Goal: Information Seeking & Learning: Learn about a topic

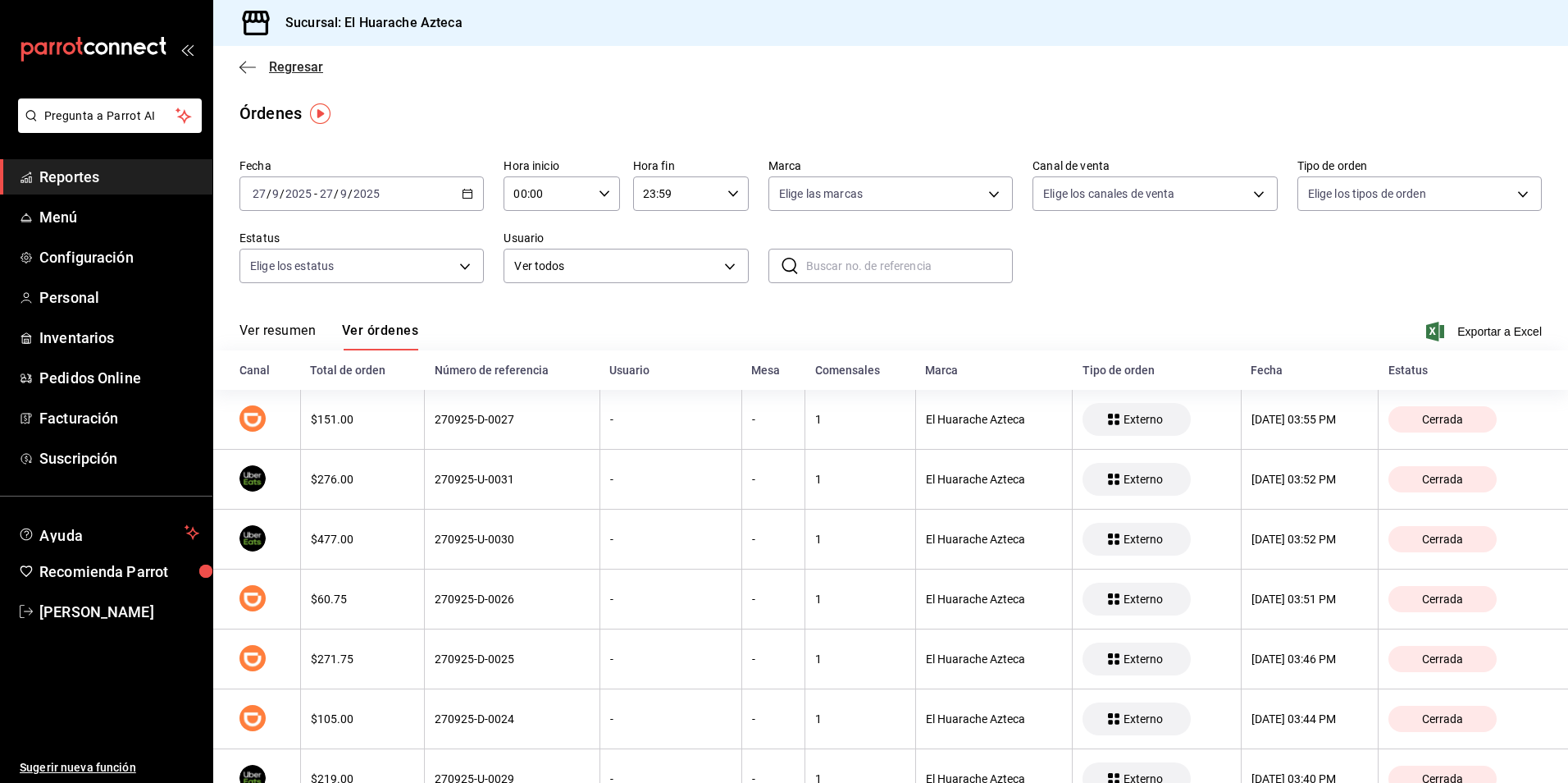
click at [246, 65] on icon "button" at bounding box center [247, 67] width 17 height 15
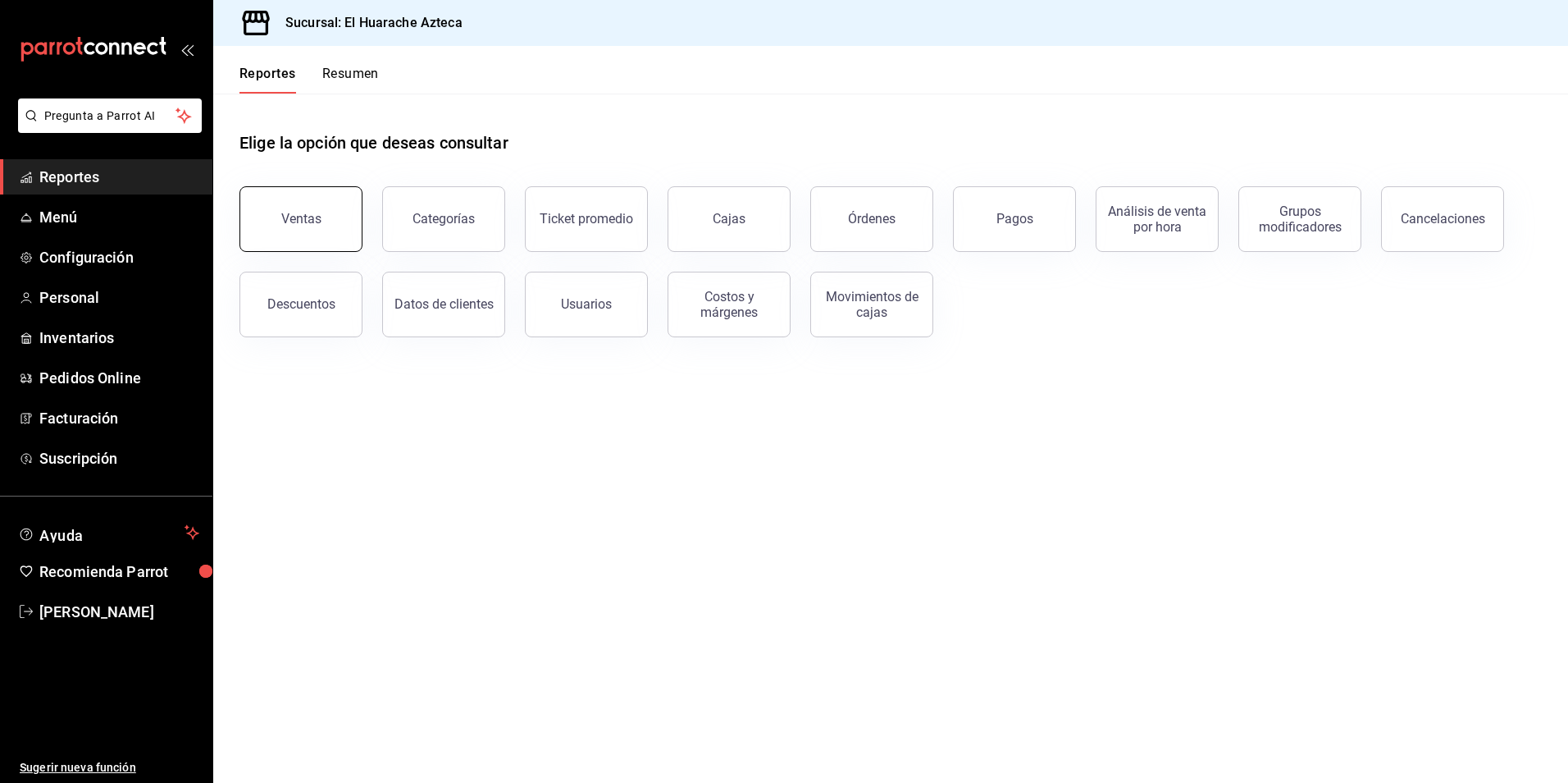
click at [294, 216] on div "Ventas" at bounding box center [302, 218] width 40 height 16
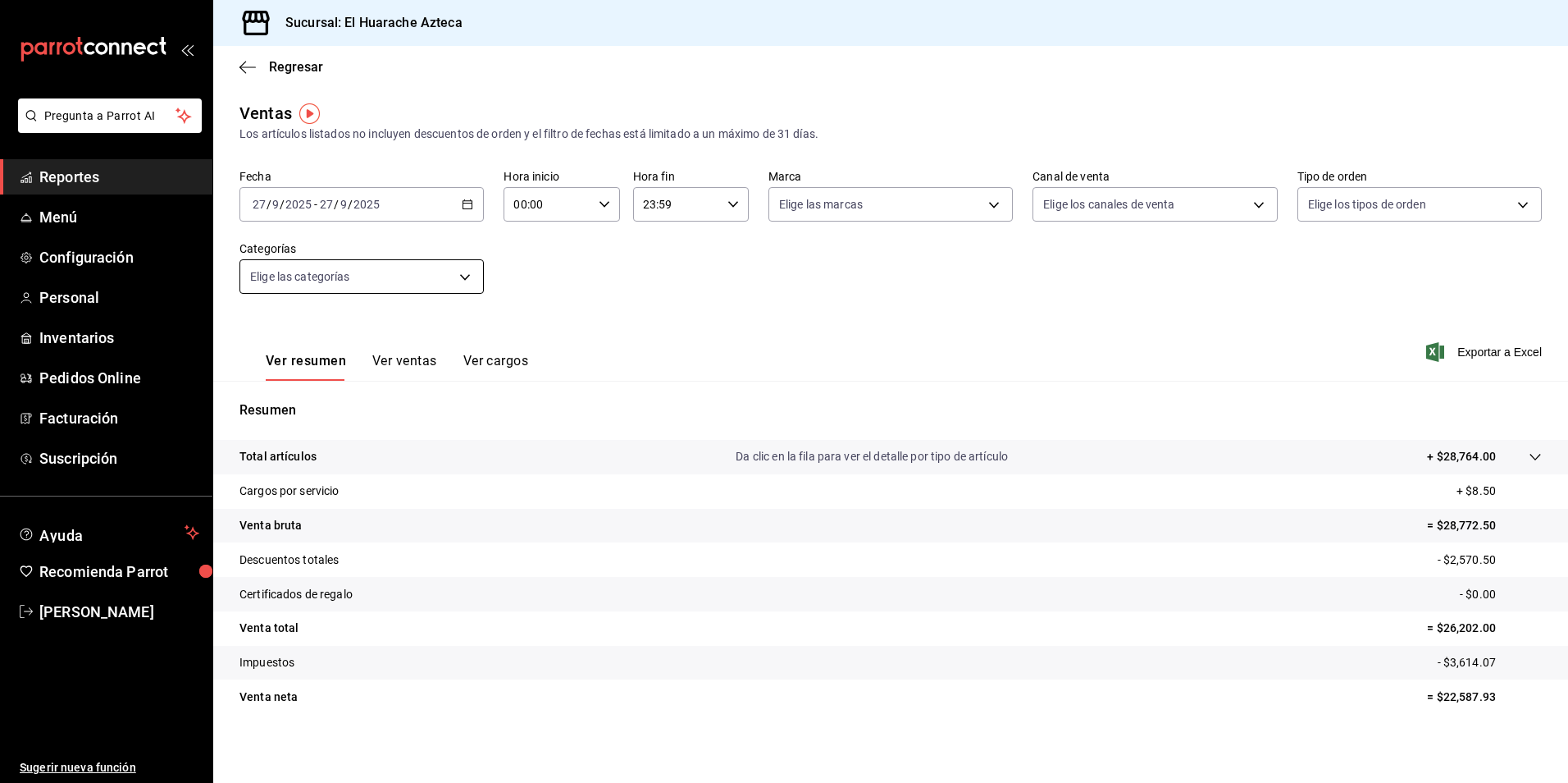
click at [465, 283] on body "Pregunta a Parrot AI Reportes Menú Configuración Personal Inventarios Pedidos O…" at bounding box center [784, 391] width 1568 height 783
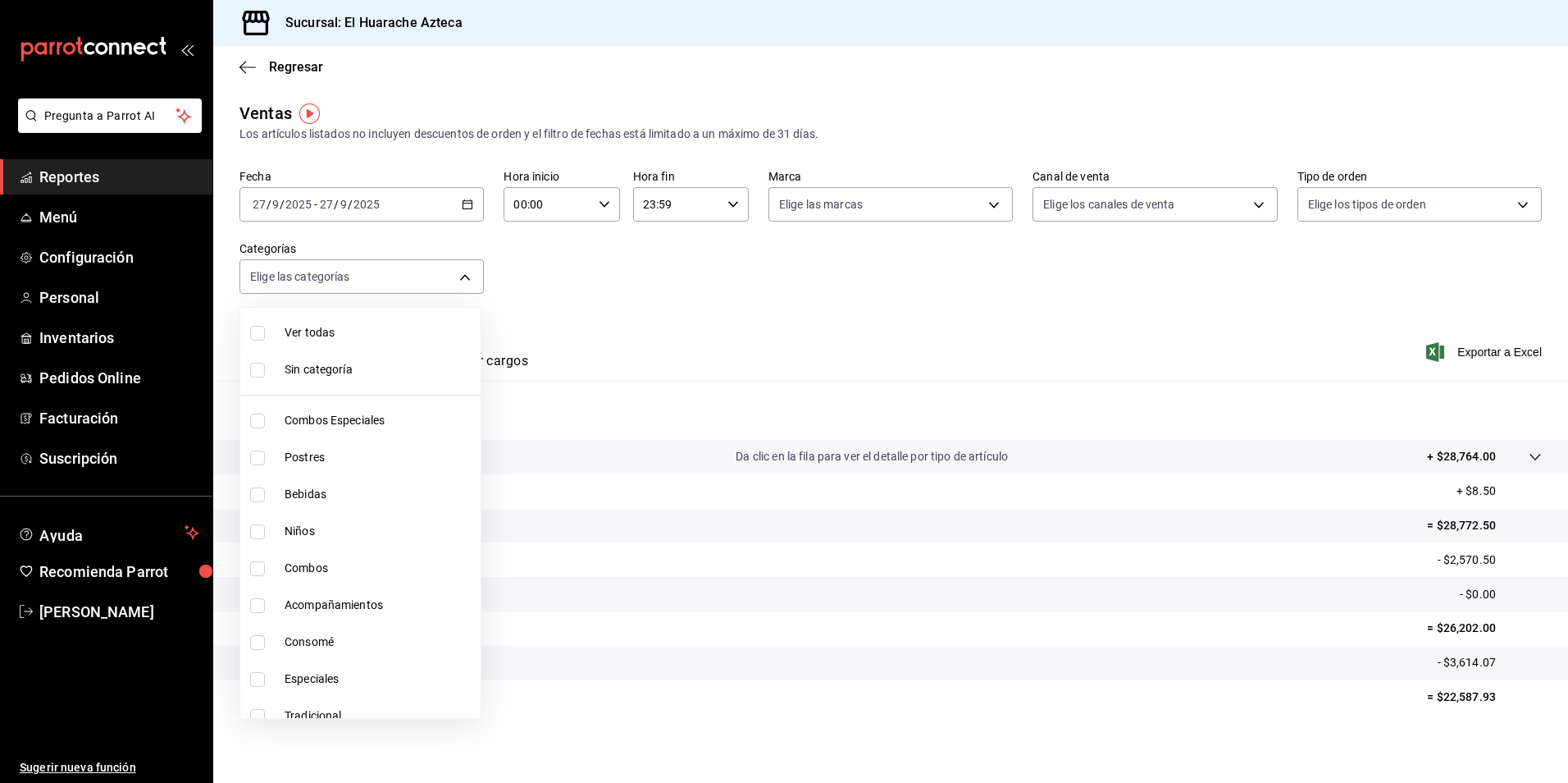
scroll to position [17, 0]
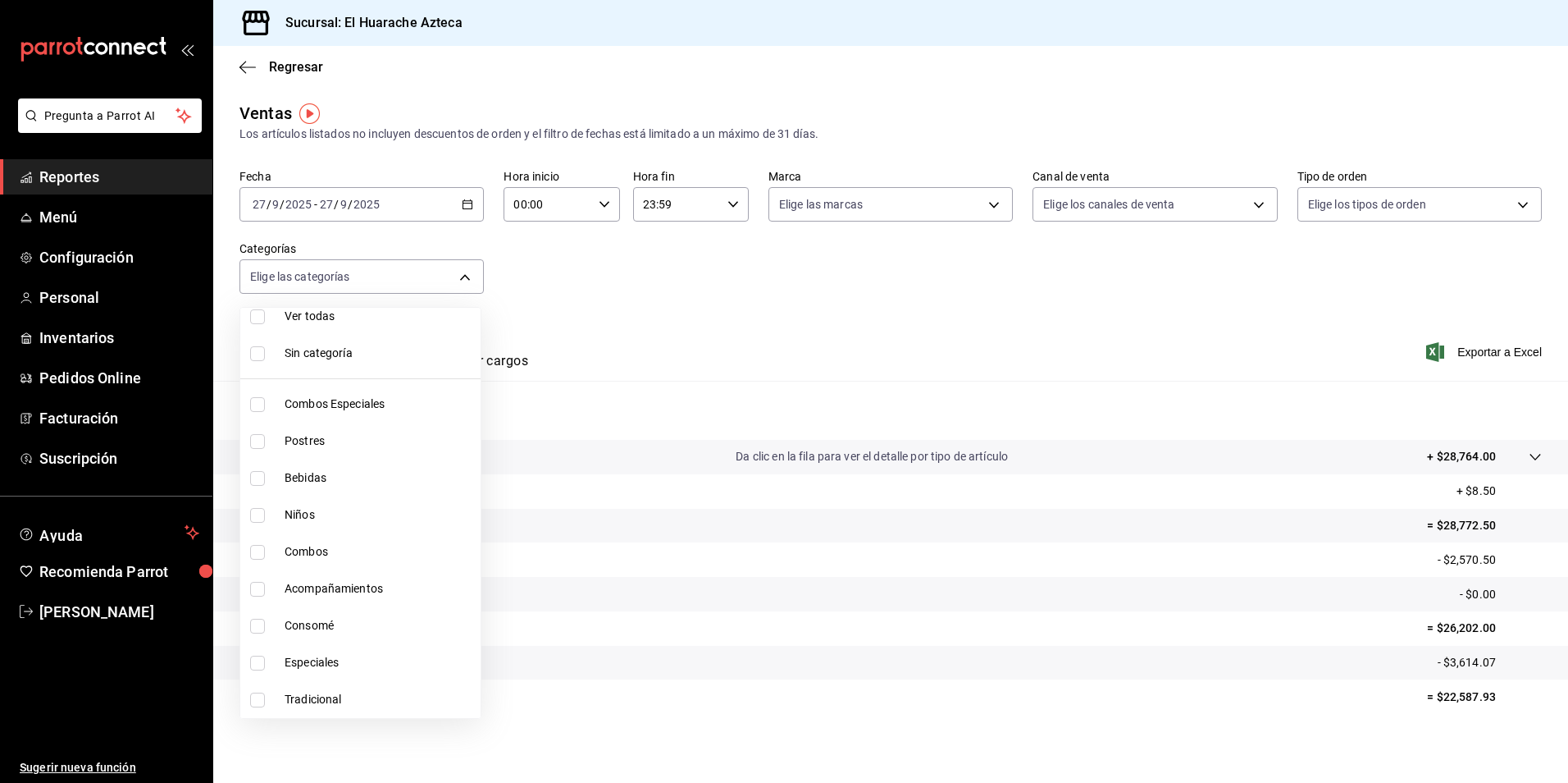
click at [366, 404] on span "Combos Especiales" at bounding box center [379, 404] width 189 height 17
type input "2c353759-2c9e-4a11-8b13-ec92f7df1887"
checkbox input "true"
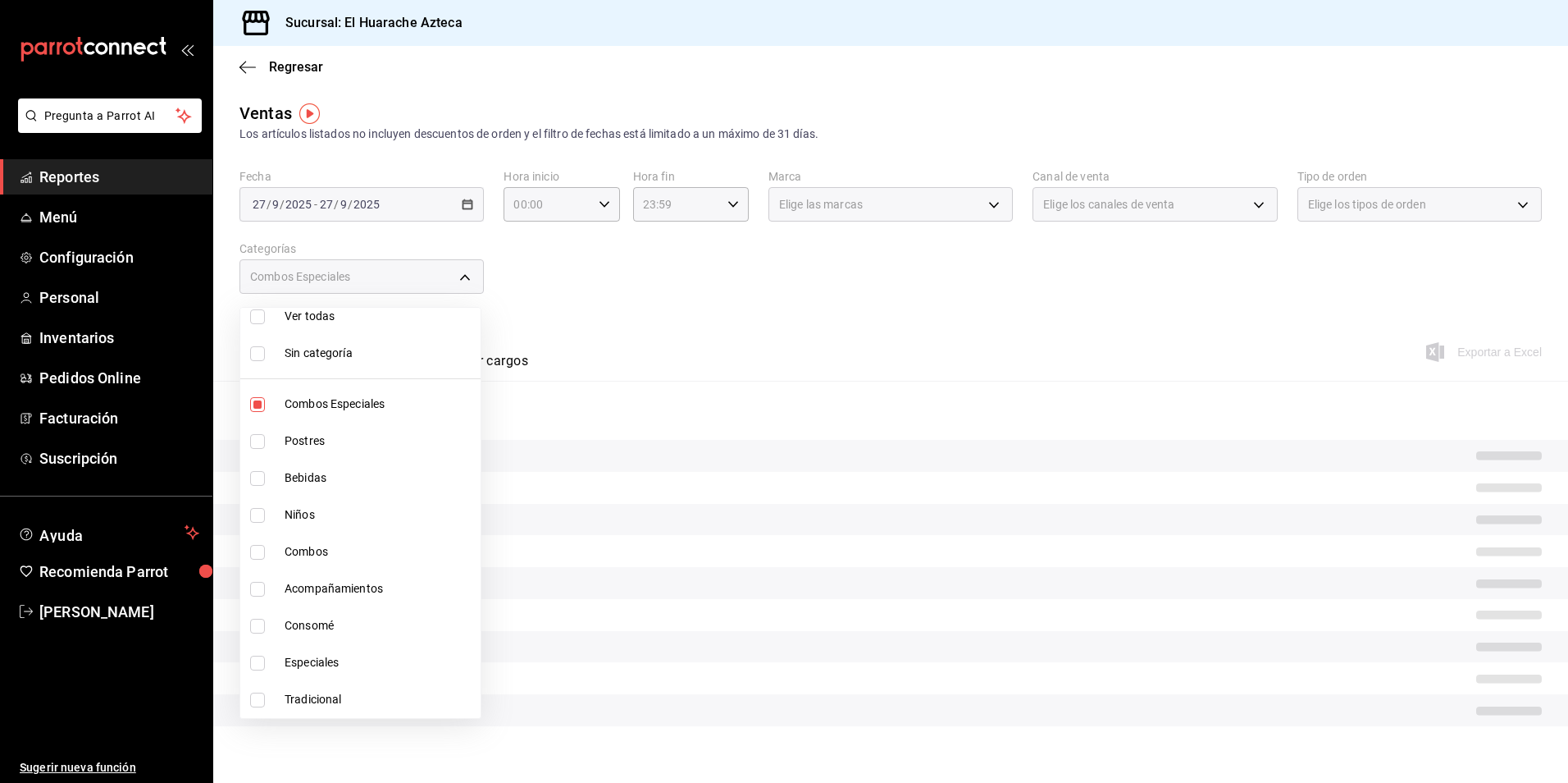
click at [255, 549] on input "checkbox" at bounding box center [258, 552] width 15 height 15
checkbox input "true"
type input "2c353759-2c9e-4a11-8b13-ec92f7df1887,801fb927-b16a-41c9-9a7c-271afa856fa8"
click at [259, 590] on input "checkbox" at bounding box center [258, 589] width 15 height 15
checkbox input "true"
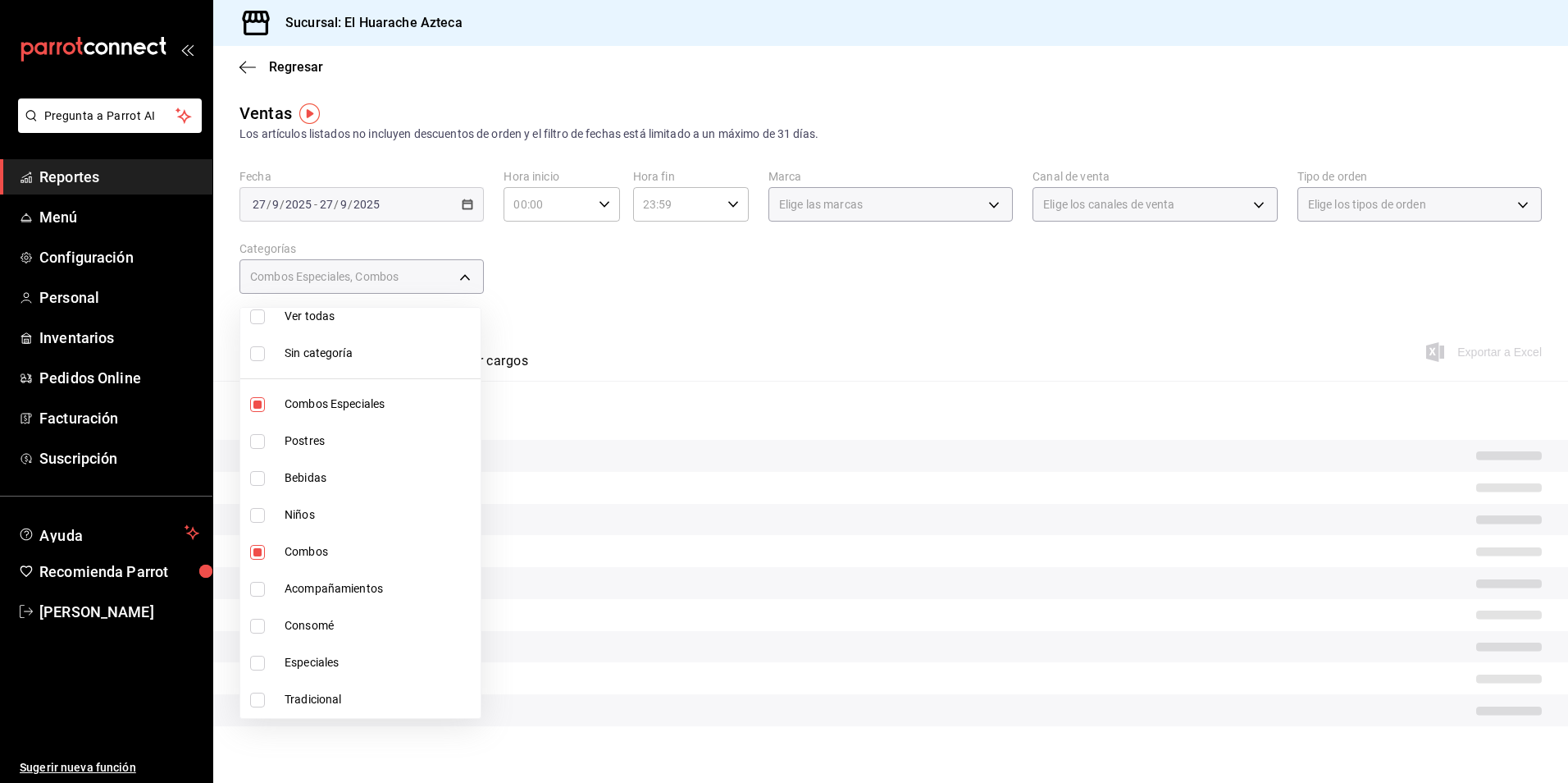
type input "2c353759-2c9e-4a11-8b13-ec92f7df1887,801fb927-b16a-41c9-9a7c-271afa856fa8,2d28a…"
click at [257, 658] on input "checkbox" at bounding box center [258, 662] width 15 height 15
checkbox input "true"
type input "2c353759-2c9e-4a11-8b13-ec92f7df1887,801fb927-b16a-41c9-9a7c-271afa856fa8,2d28a…"
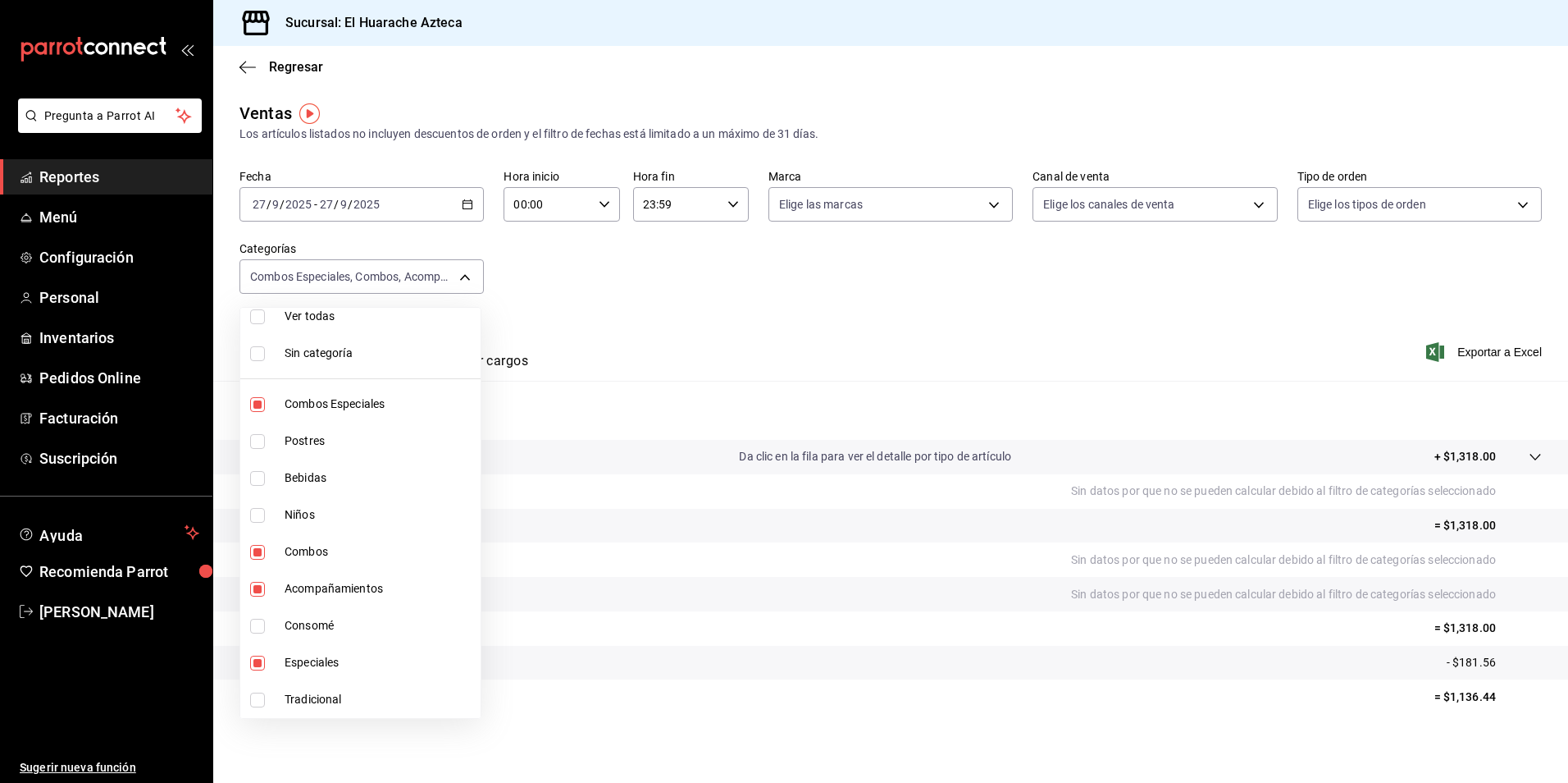
click at [258, 702] on input "checkbox" at bounding box center [258, 699] width 15 height 15
checkbox input "true"
click at [334, 403] on span "Combos Especiales" at bounding box center [379, 404] width 189 height 17
type input "801fb927-b16a-41c9-9a7c-271afa856fa8,2d28abd0-1e90-45a2-b988-74b39c4496ee,456e0…"
checkbox input "false"
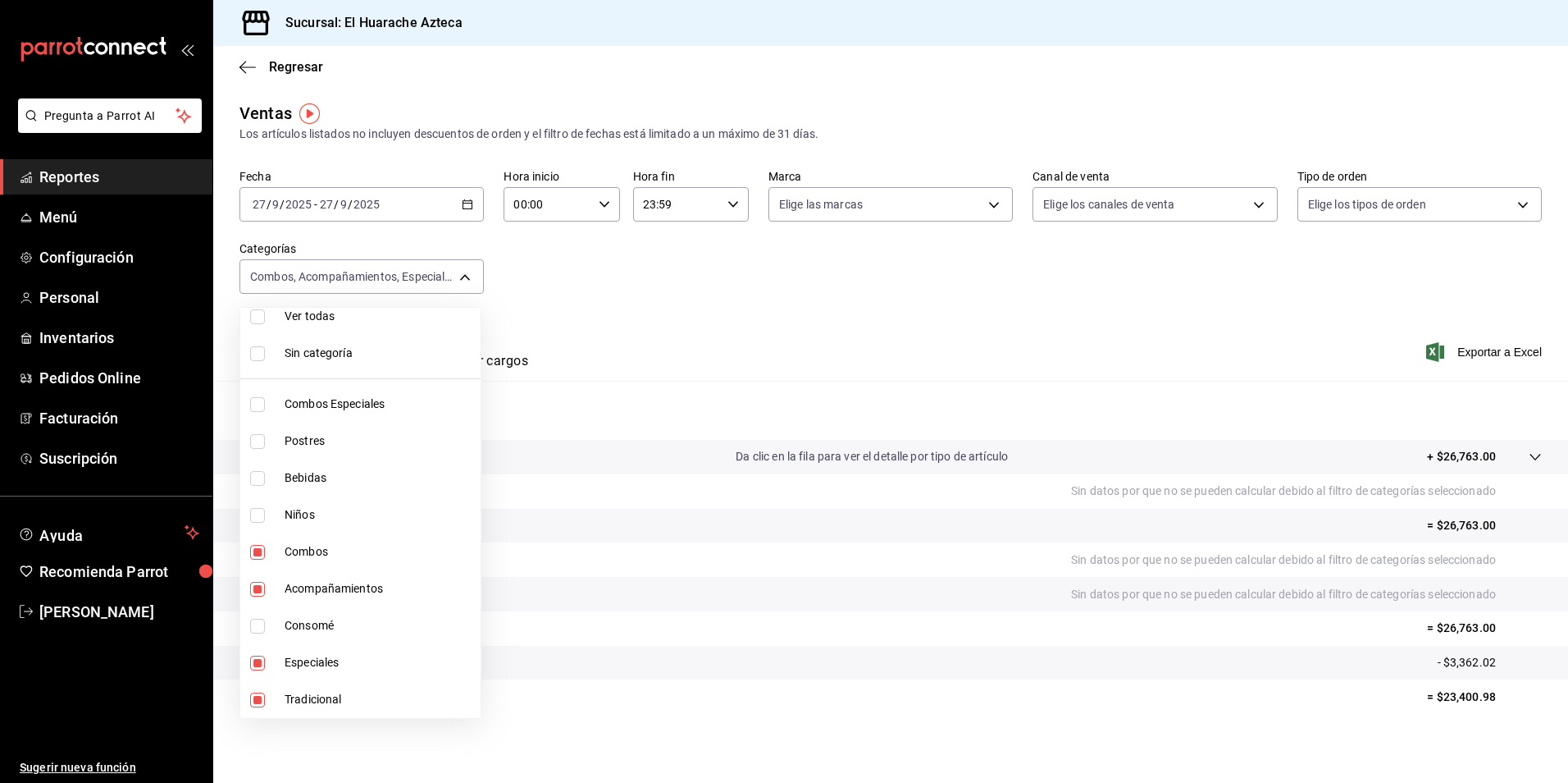
click at [307, 548] on span "Combos" at bounding box center [379, 551] width 189 height 17
type input "2d28abd0-1e90-45a2-b988-74b39c4496ee,456e02ca-36ee-4b64-abe9-711cb0ff05c9,0bcea…"
checkbox input "false"
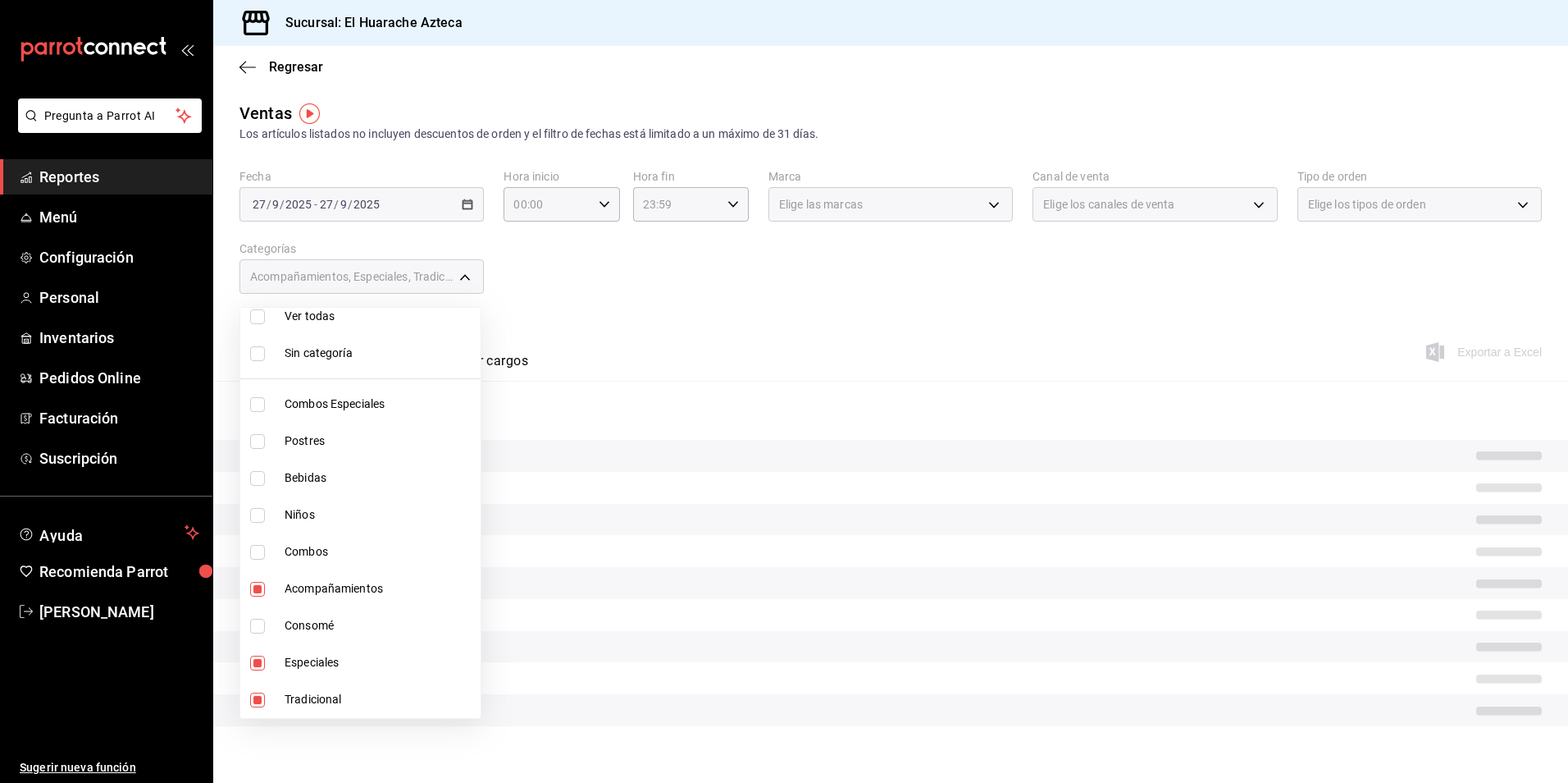
click at [314, 589] on span "Acompañamientos" at bounding box center [379, 588] width 189 height 17
type input "456e02ca-36ee-4b64-abe9-711cb0ff05c9,0bcea8be-a7c4-41fc-813b-e05f5227c1d5"
checkbox input "false"
click at [305, 658] on span "Especiales" at bounding box center [379, 662] width 189 height 17
type input "0bcea8be-a7c4-41fc-813b-e05f5227c1d5"
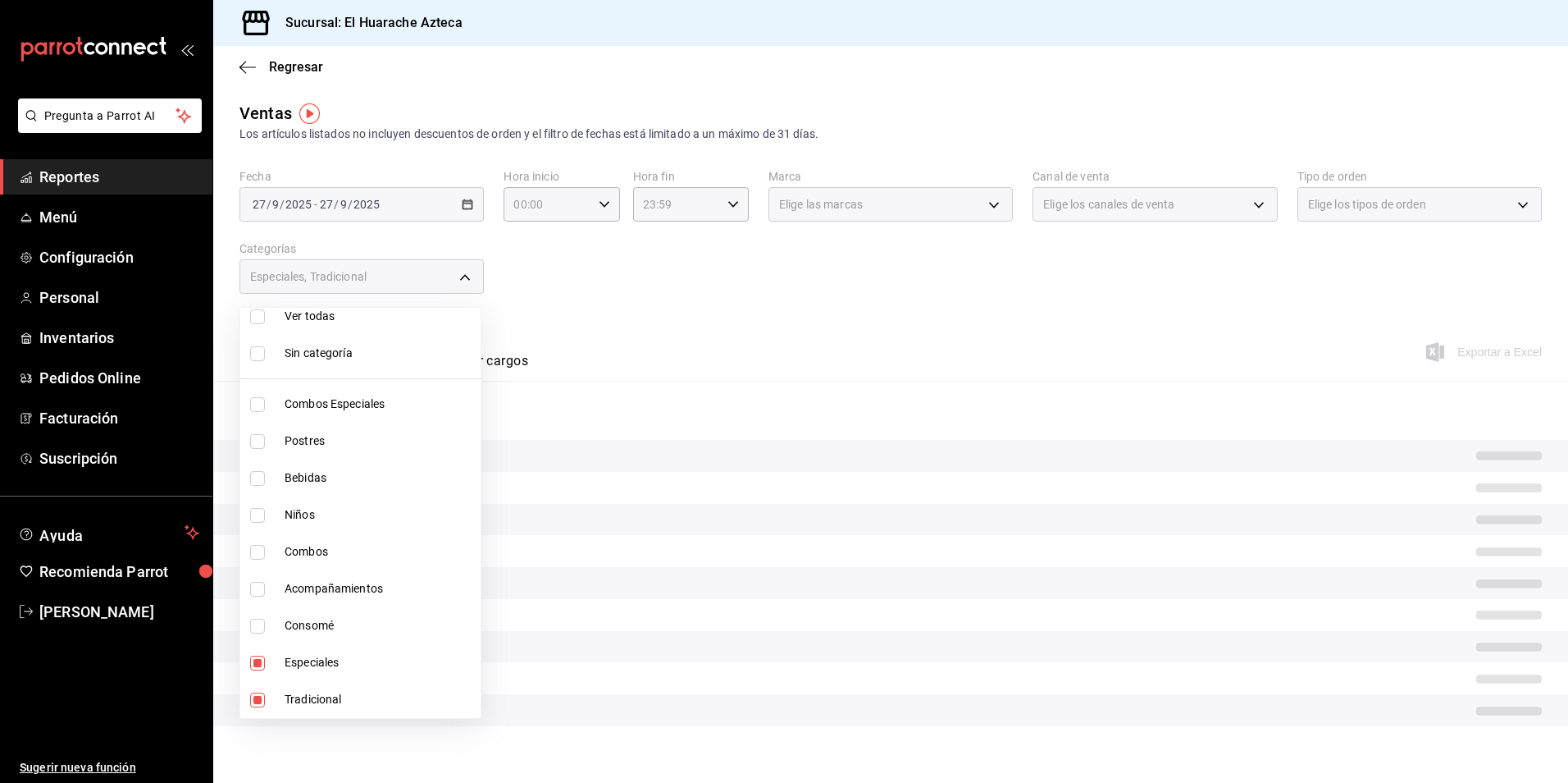
checkbox input "false"
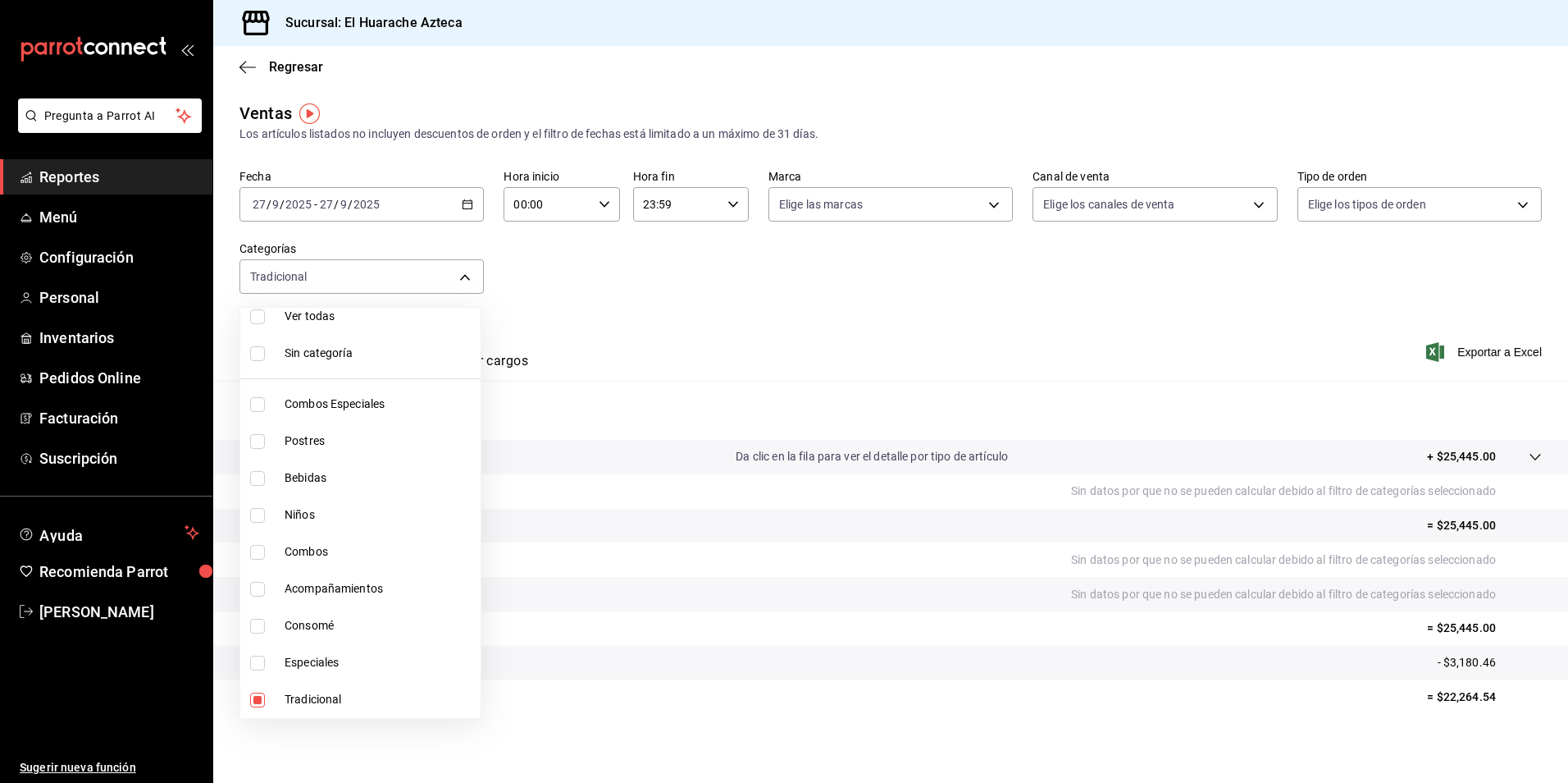
click at [303, 699] on span "Tradicional" at bounding box center [379, 699] width 189 height 17
checkbox input "false"
click at [262, 442] on input "checkbox" at bounding box center [258, 442] width 15 height 15
checkbox input "true"
type input "c007e3ad-3013-4e56-a94d-c02e68cae99b"
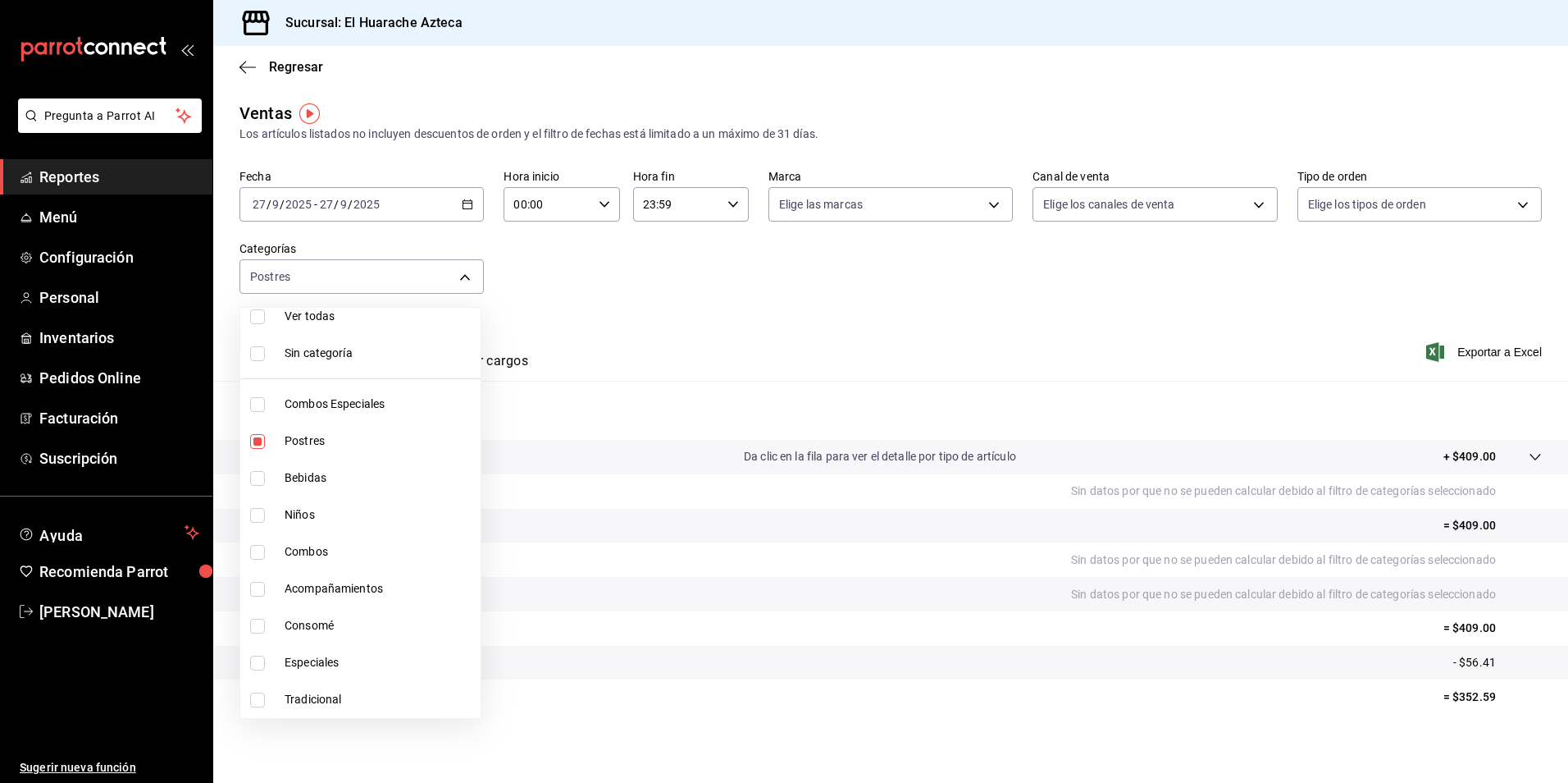
click at [306, 437] on span "Postres" at bounding box center [379, 441] width 189 height 17
checkbox input "false"
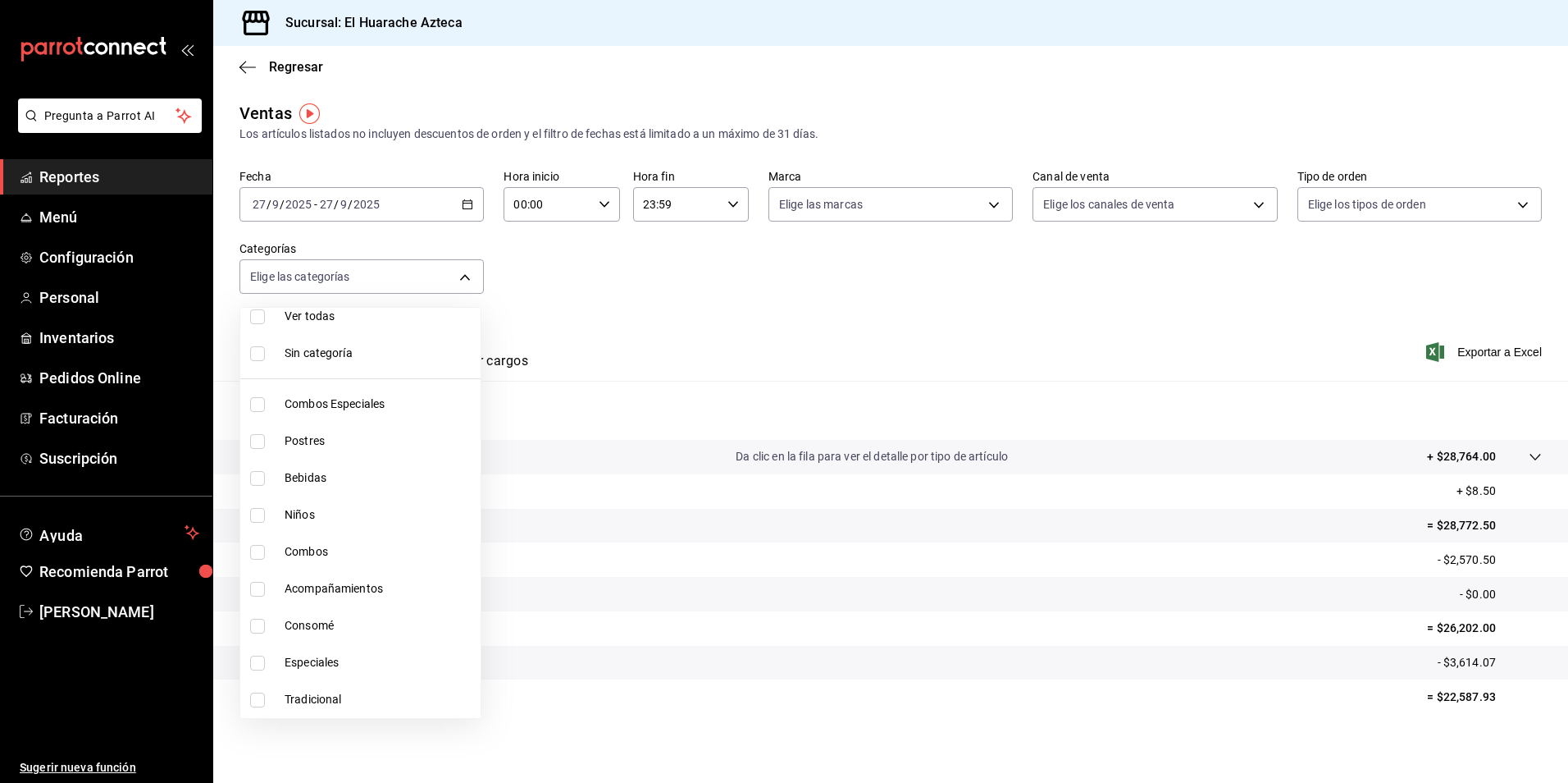
click at [301, 476] on span "Bebidas" at bounding box center [379, 478] width 189 height 17
type input "f30dce80-1504-46fe-9bff-e61b227a5927"
checkbox input "true"
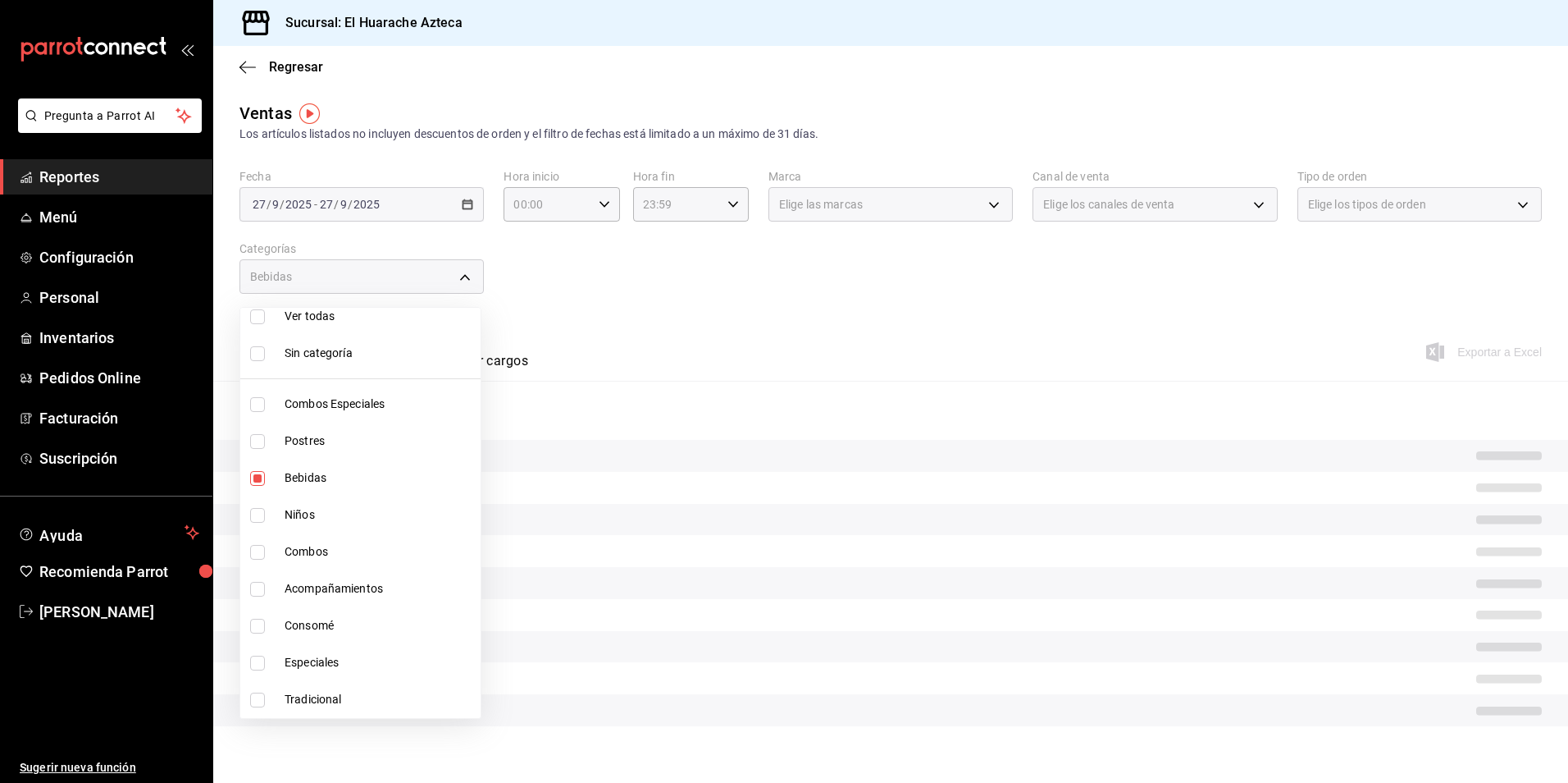
click at [763, 339] on div at bounding box center [784, 391] width 1568 height 783
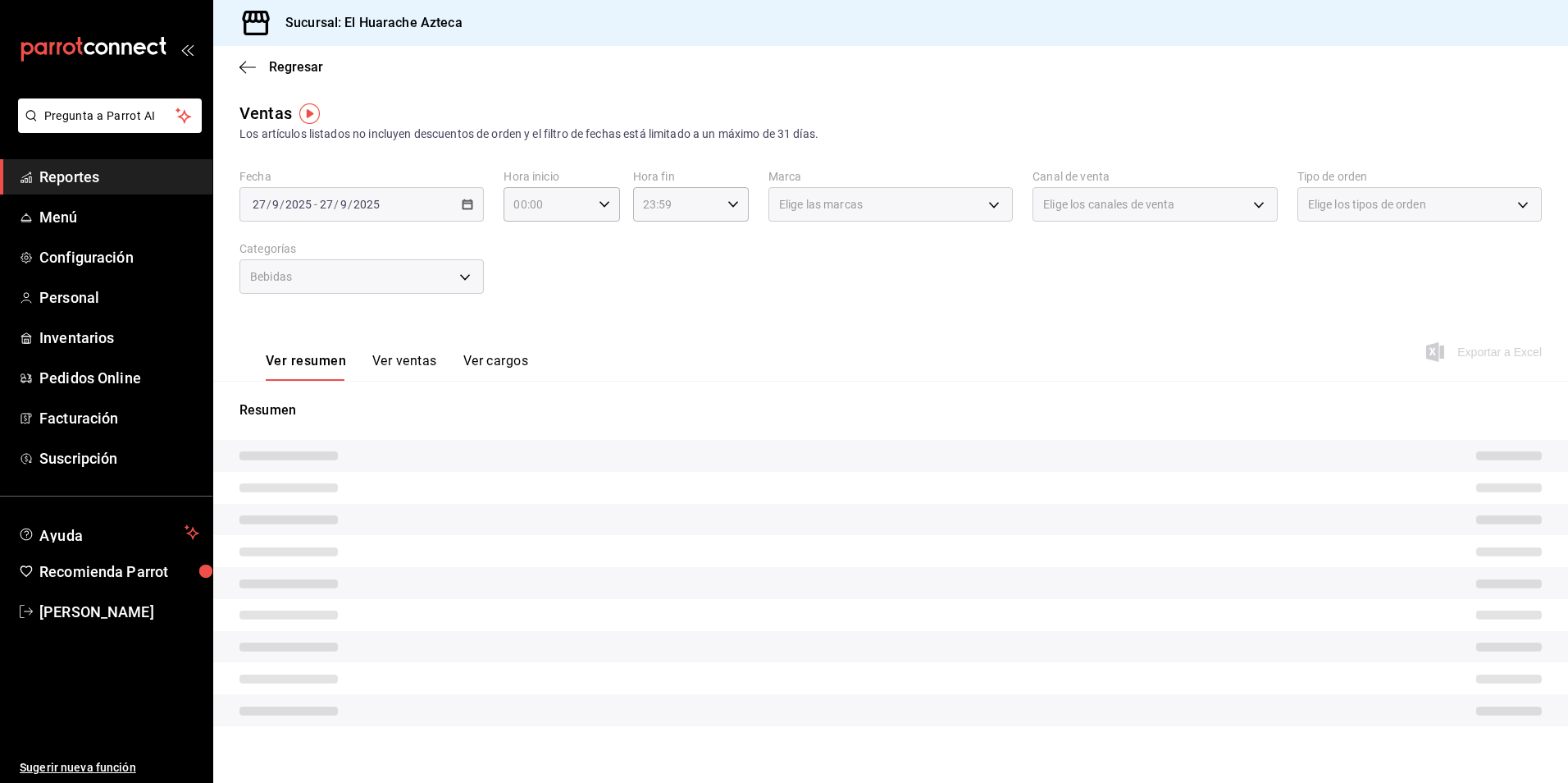
click at [396, 356] on button "Ver ventas" at bounding box center [405, 366] width 64 height 28
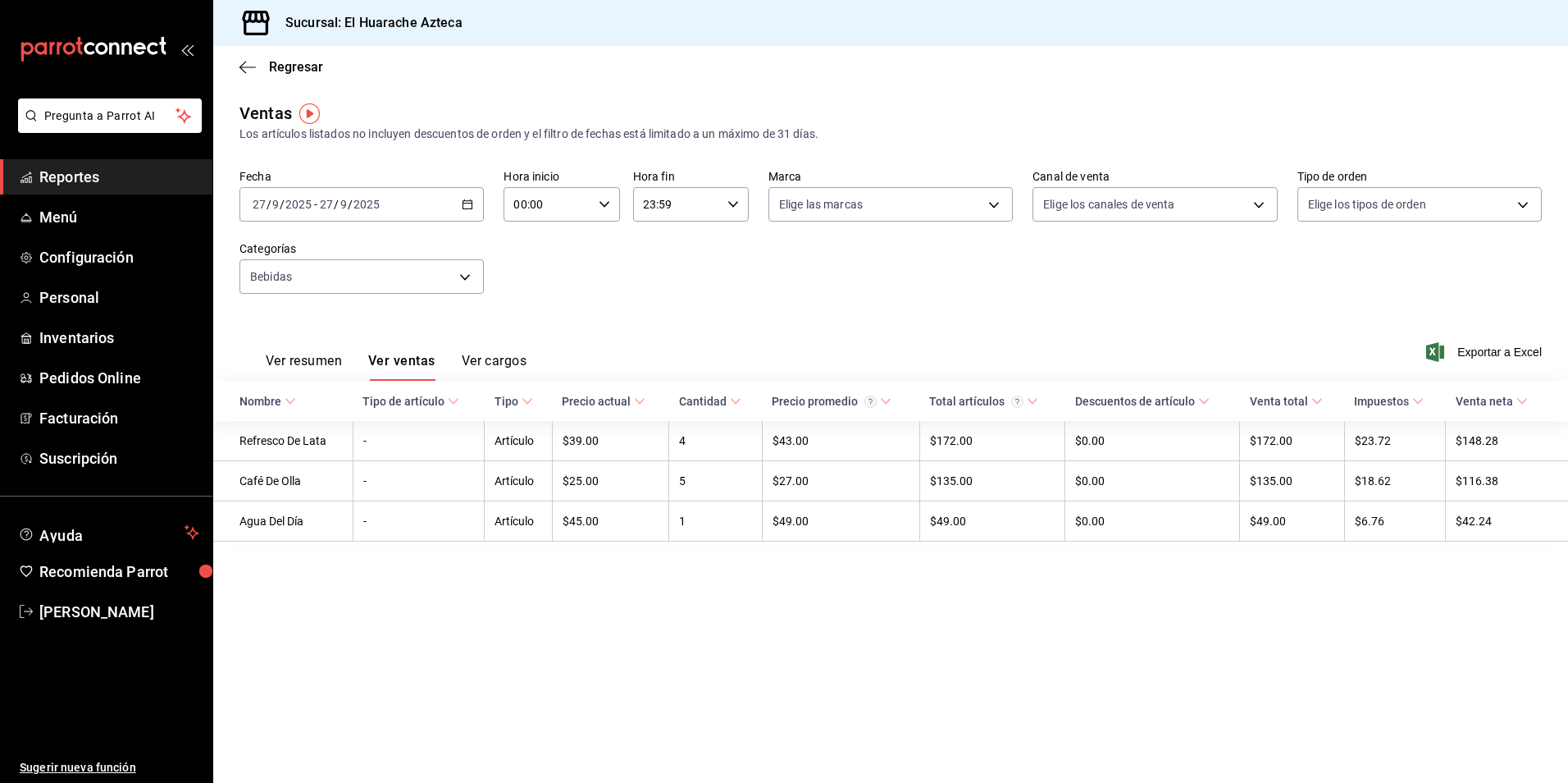
click at [296, 392] on th "Nombre" at bounding box center [283, 401] width 140 height 40
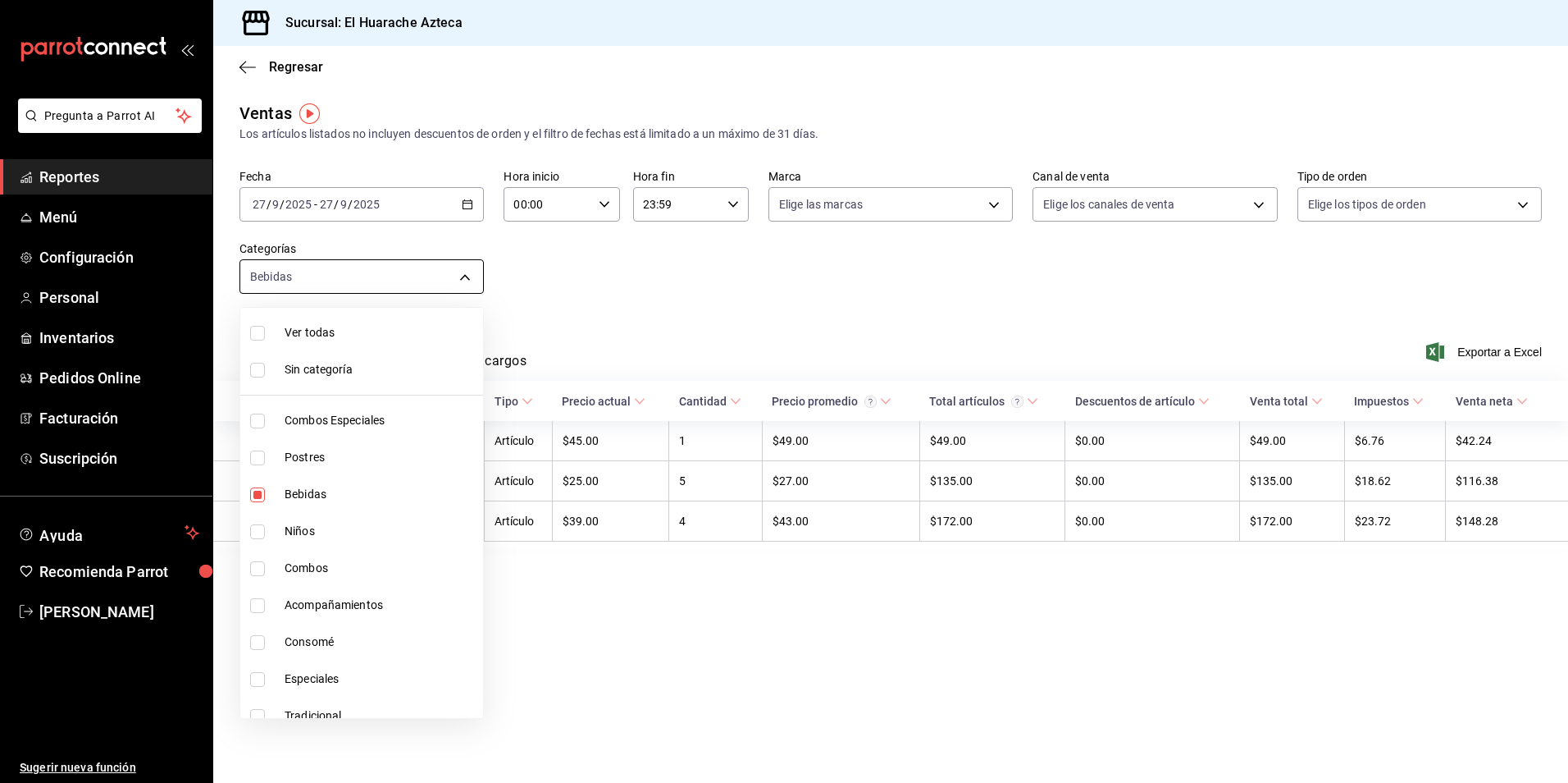
click at [461, 274] on body "Pregunta a Parrot AI Reportes Menú Configuración Personal Inventarios Pedidos O…" at bounding box center [784, 391] width 1568 height 783
click at [257, 533] on input "checkbox" at bounding box center [258, 532] width 15 height 15
checkbox input "true"
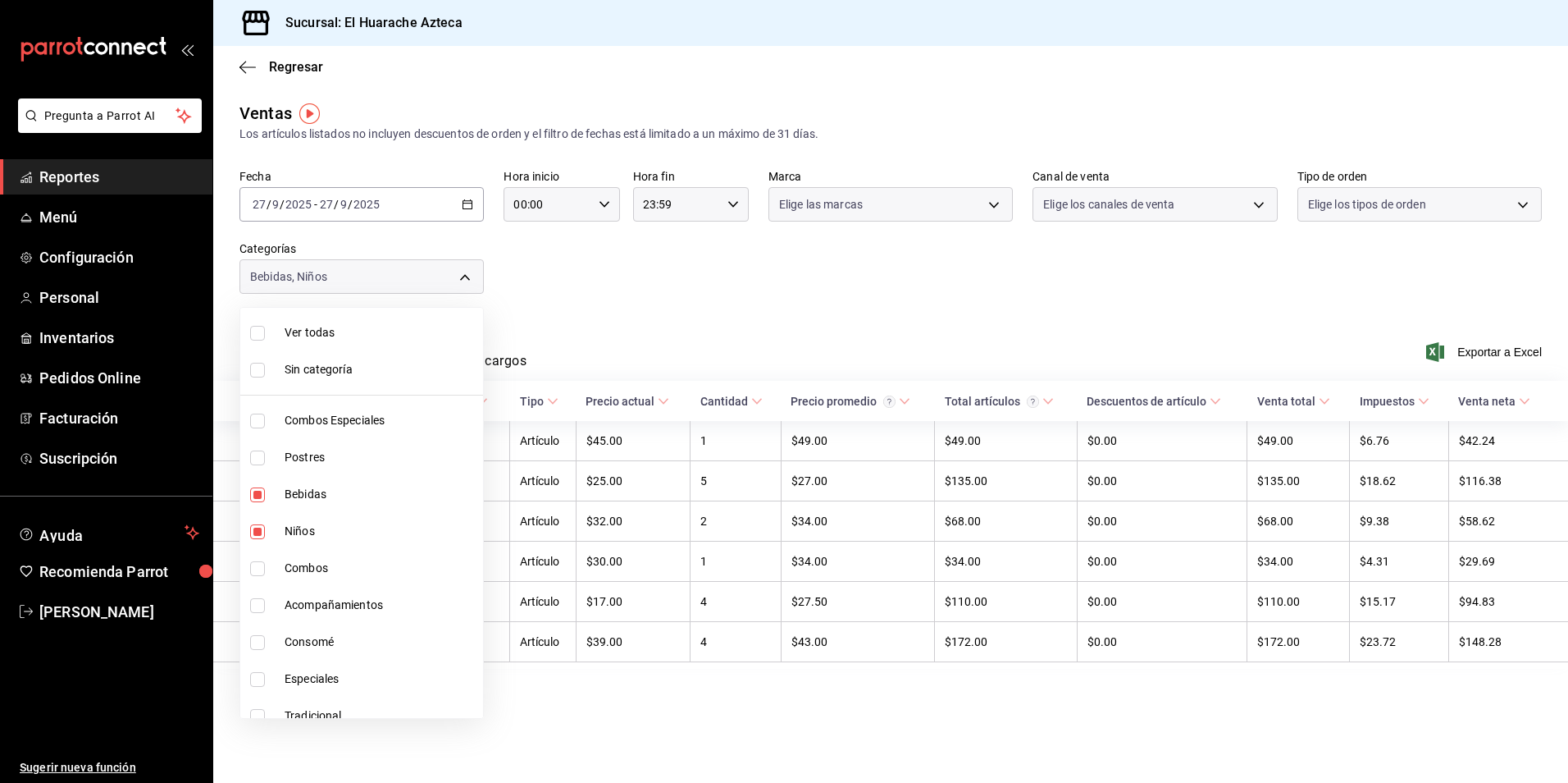
click at [293, 490] on span "Bebidas" at bounding box center [380, 494] width 192 height 17
type input "28e60cb7-9a33-402d-bbe1-a64a9172dbc2"
checkbox input "false"
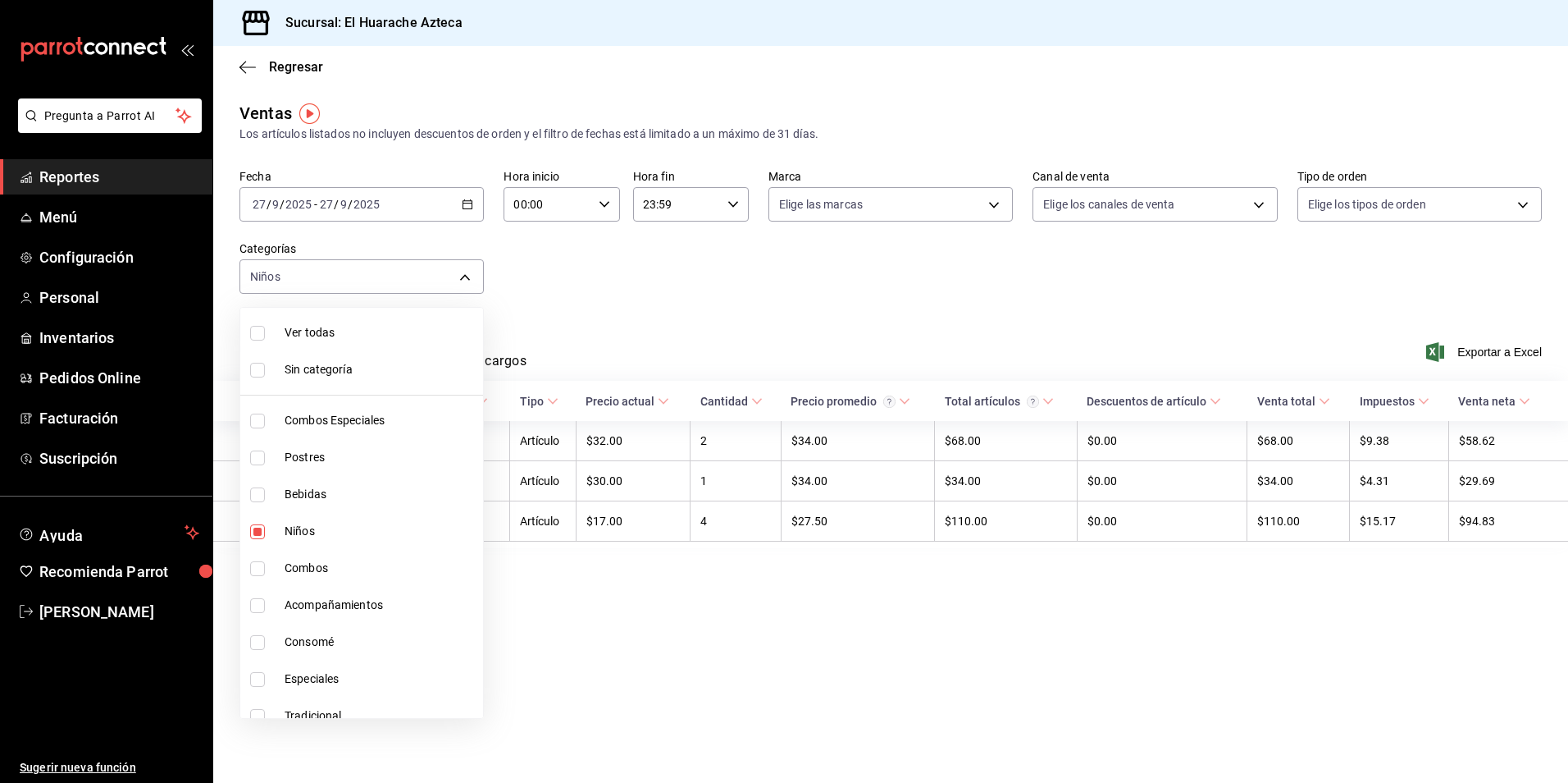
click at [571, 321] on div at bounding box center [784, 391] width 1568 height 783
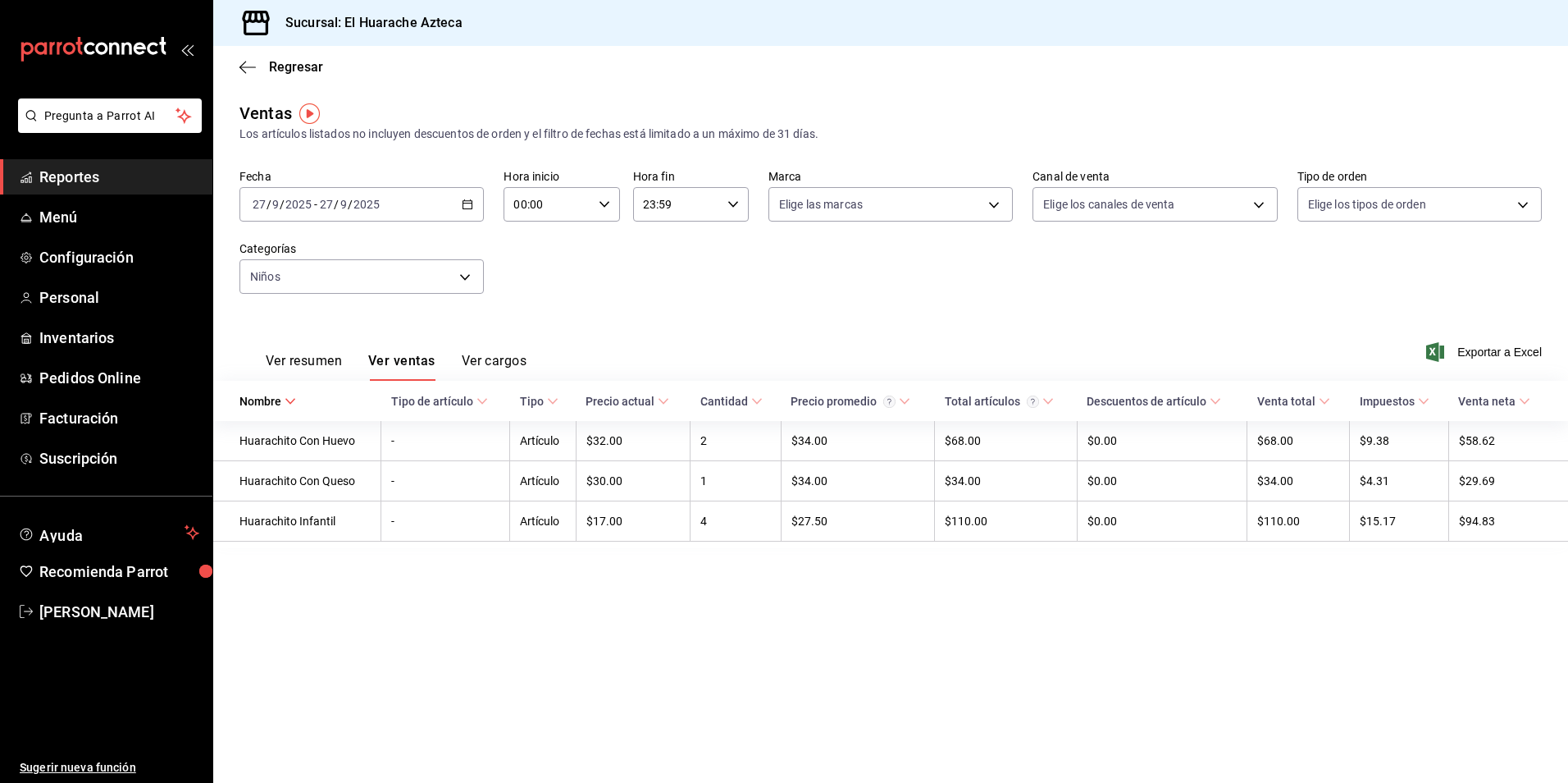
click at [282, 362] on button "Ver resumen" at bounding box center [303, 366] width 76 height 28
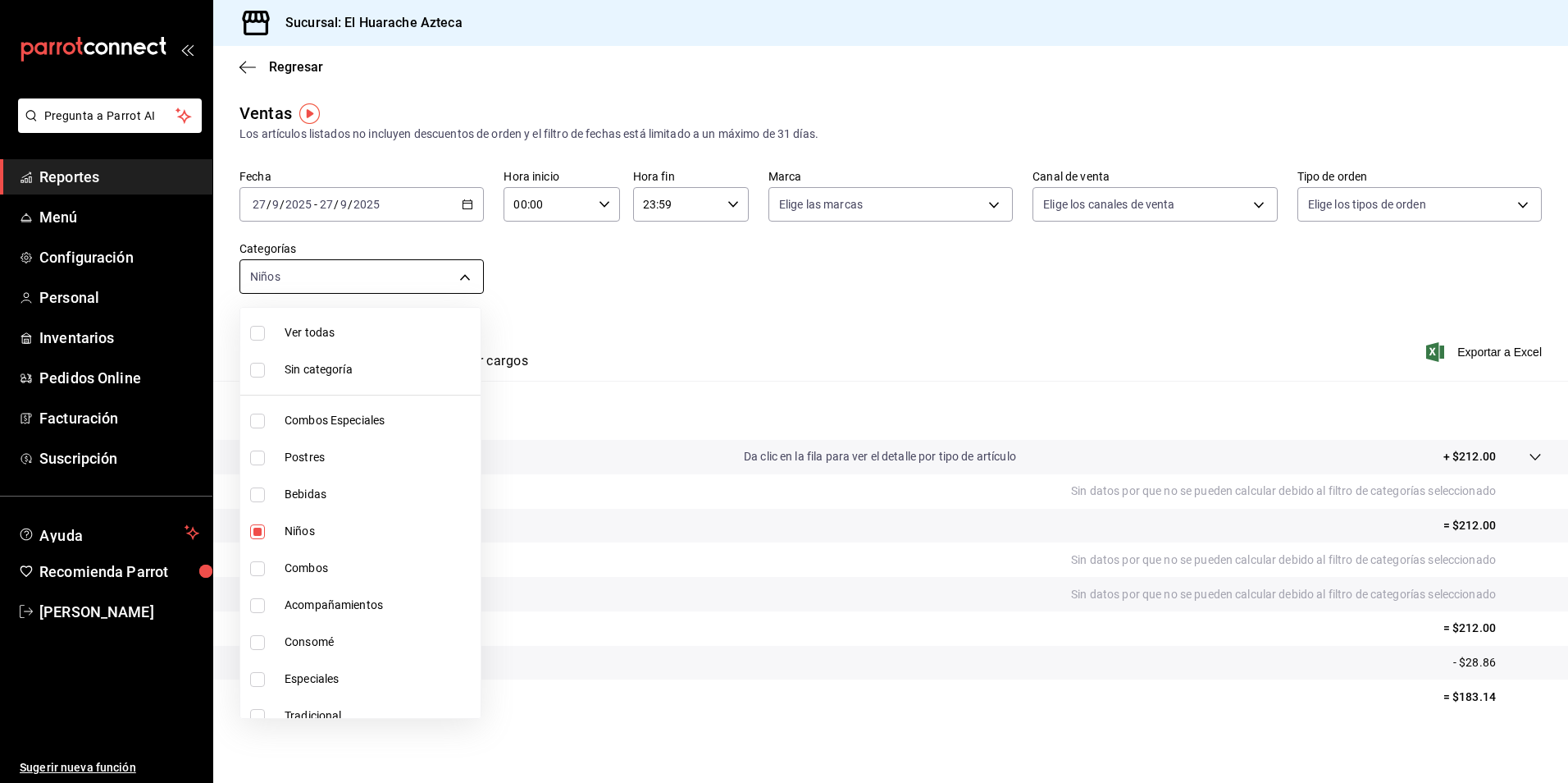
click at [464, 275] on body "Pregunta a Parrot AI Reportes Menú Configuración Personal Inventarios Pedidos O…" at bounding box center [784, 391] width 1568 height 783
click at [292, 534] on span "Niños" at bounding box center [379, 531] width 189 height 17
checkbox input "false"
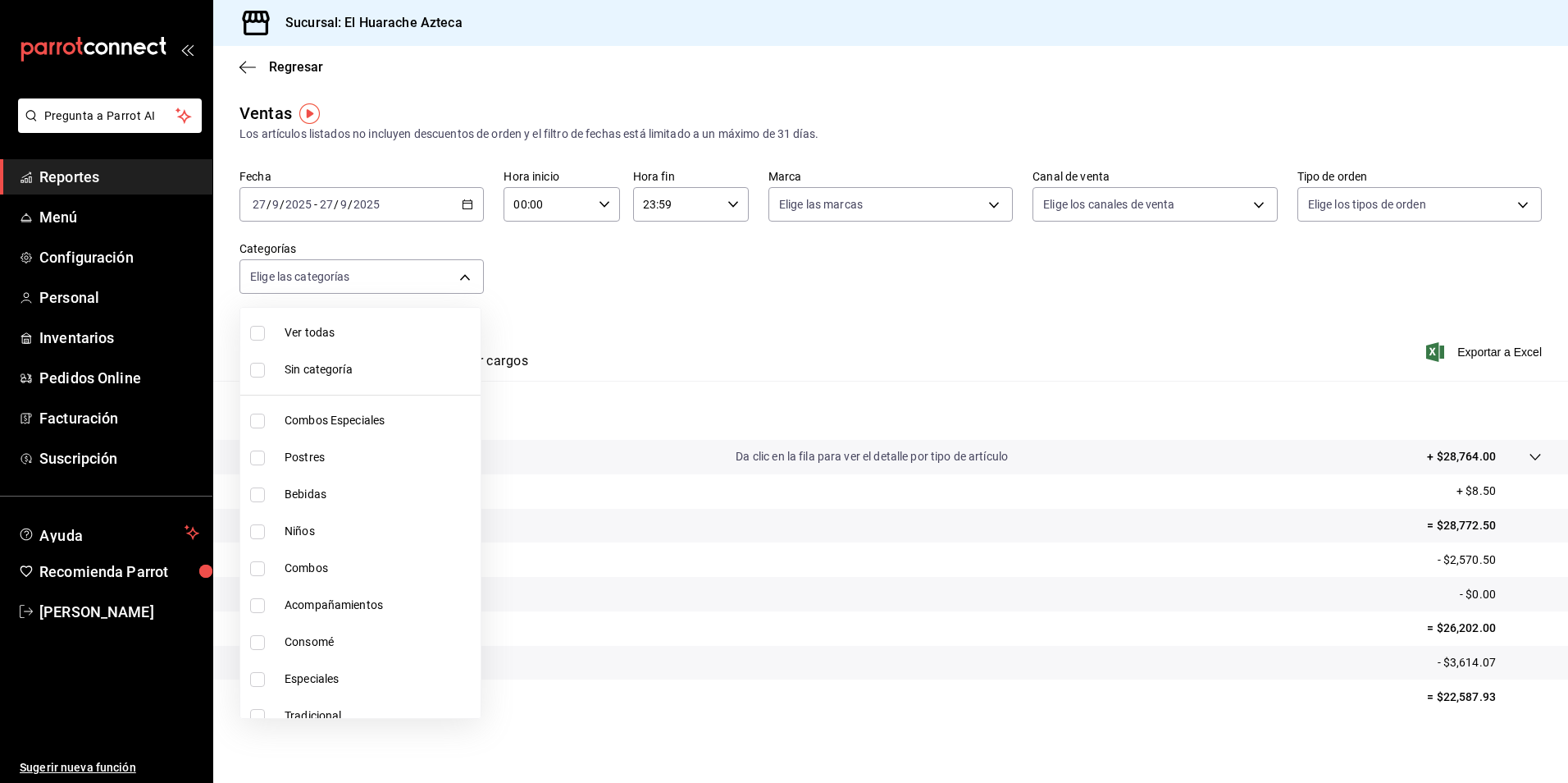
click at [289, 642] on span "Consomé" at bounding box center [379, 641] width 189 height 17
type input "53f55ae2-6285-460e-a8e1-99190fafff65"
checkbox input "true"
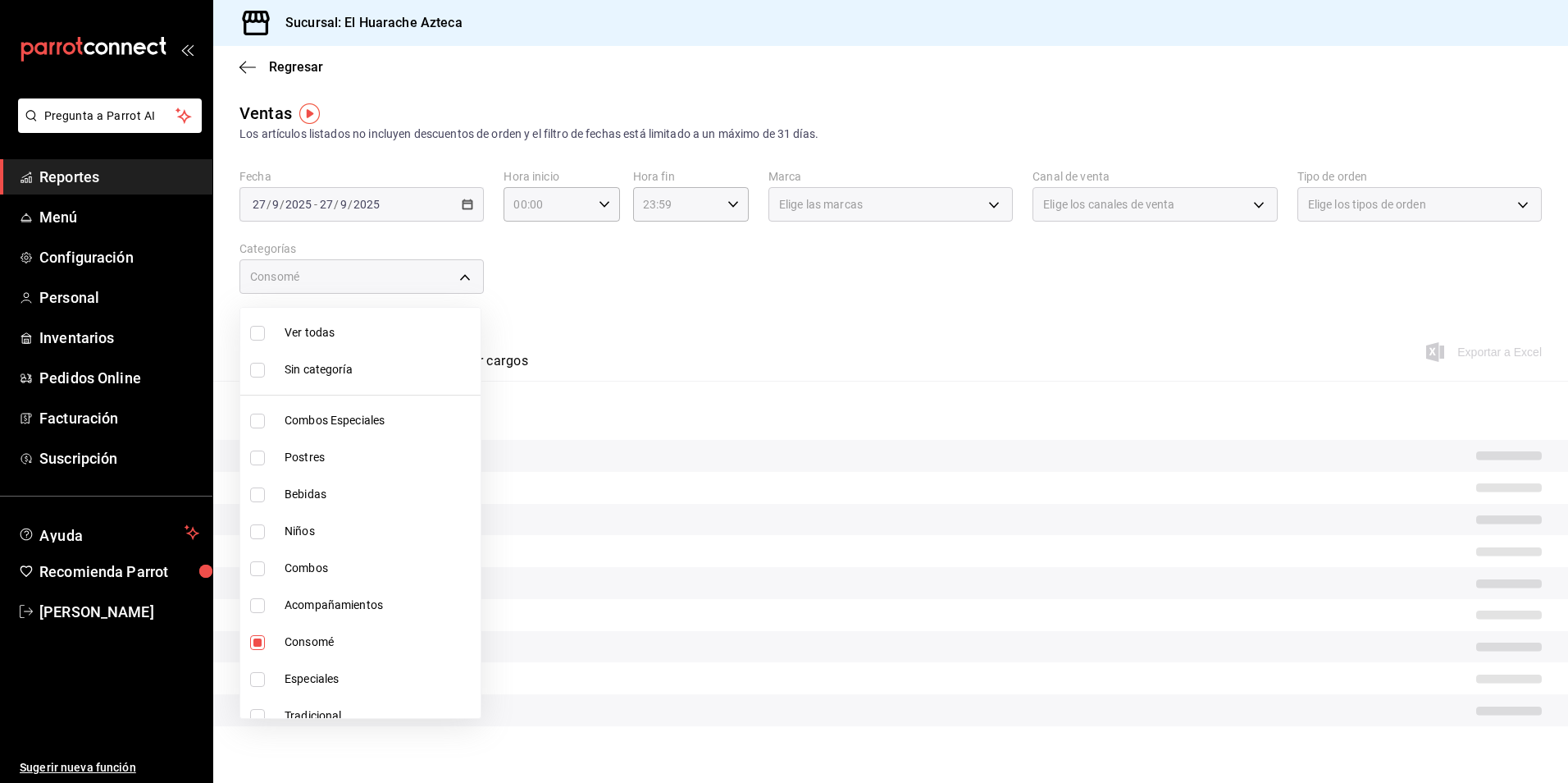
click at [673, 342] on div at bounding box center [784, 391] width 1568 height 783
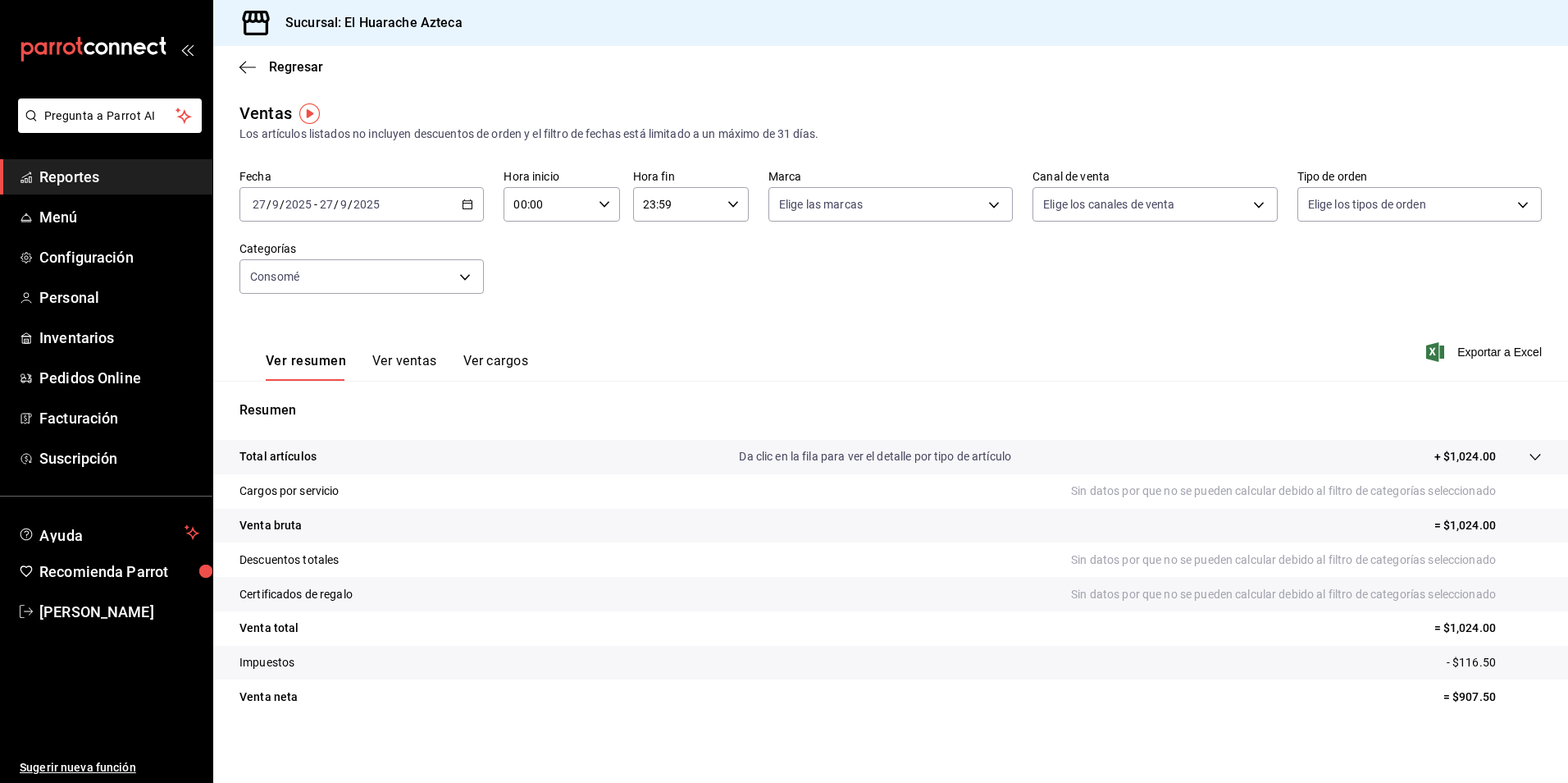
click at [403, 364] on button "Ver ventas" at bounding box center [405, 366] width 64 height 28
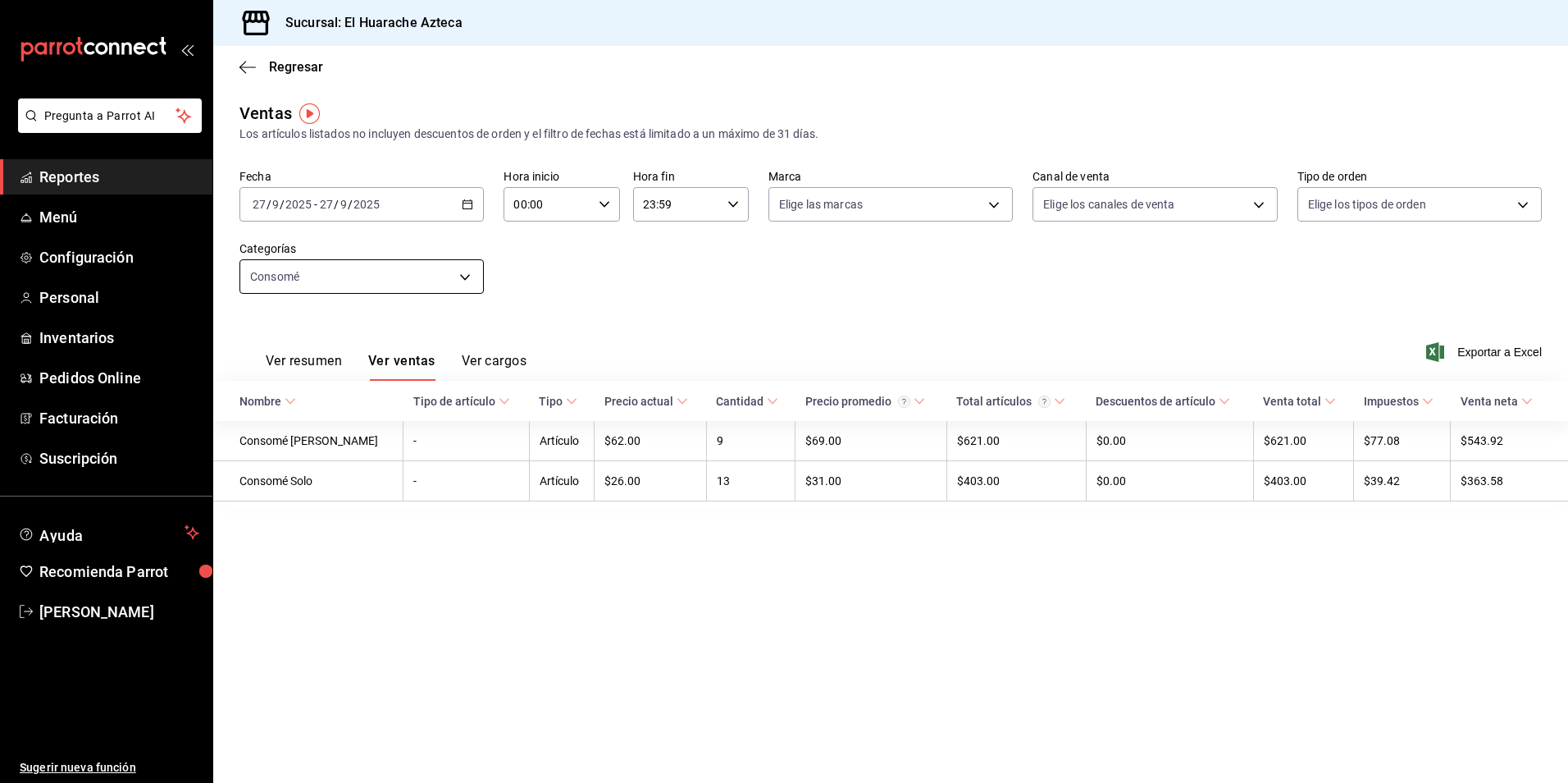
click at [462, 278] on body "Pregunta a Parrot AI Reportes Menú Configuración Personal Inventarios Pedidos O…" at bounding box center [784, 391] width 1568 height 783
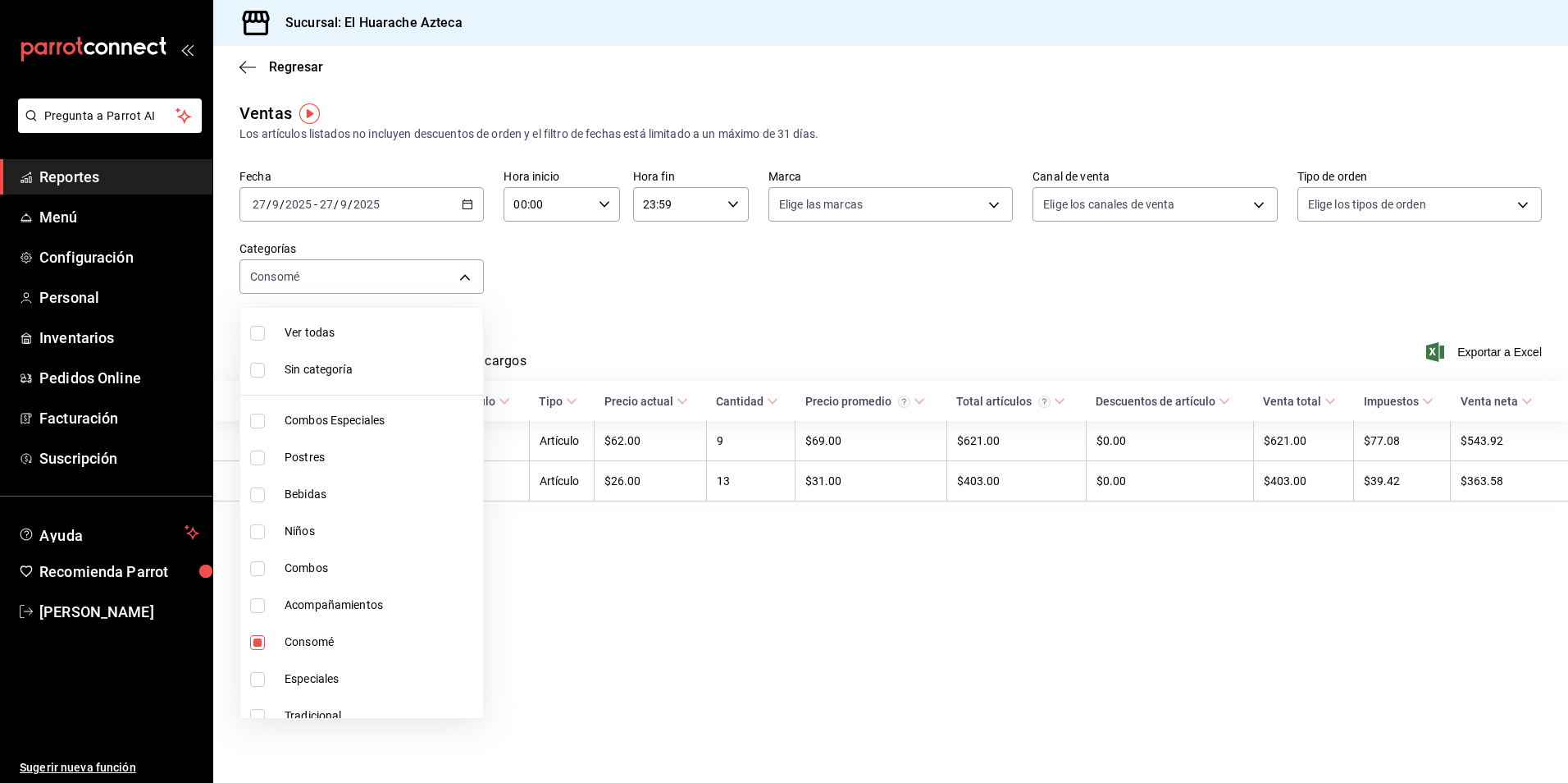
click at [292, 644] on span "Consomé" at bounding box center [380, 641] width 192 height 17
checkbox input "false"
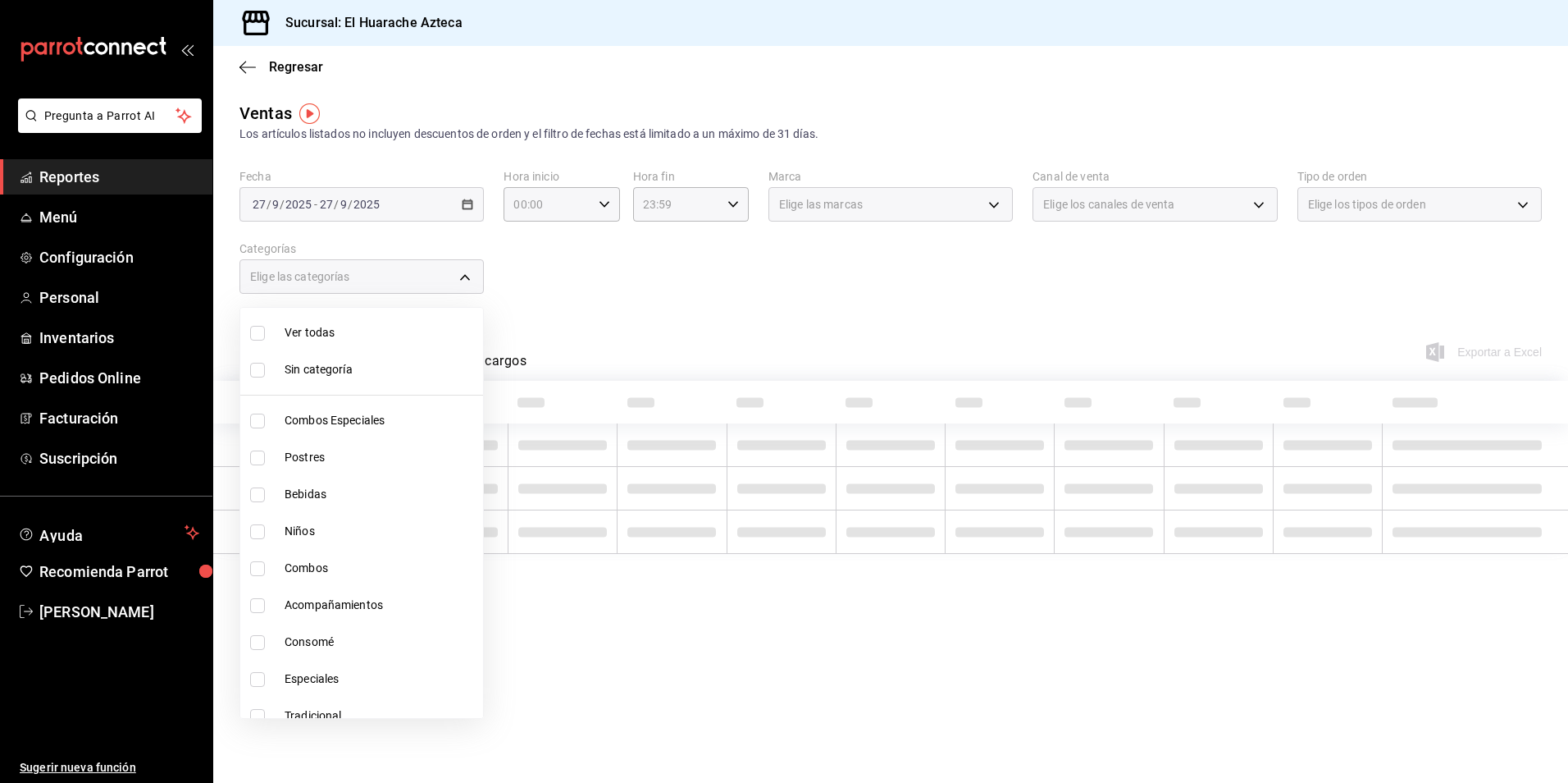
click at [573, 299] on div at bounding box center [784, 391] width 1568 height 783
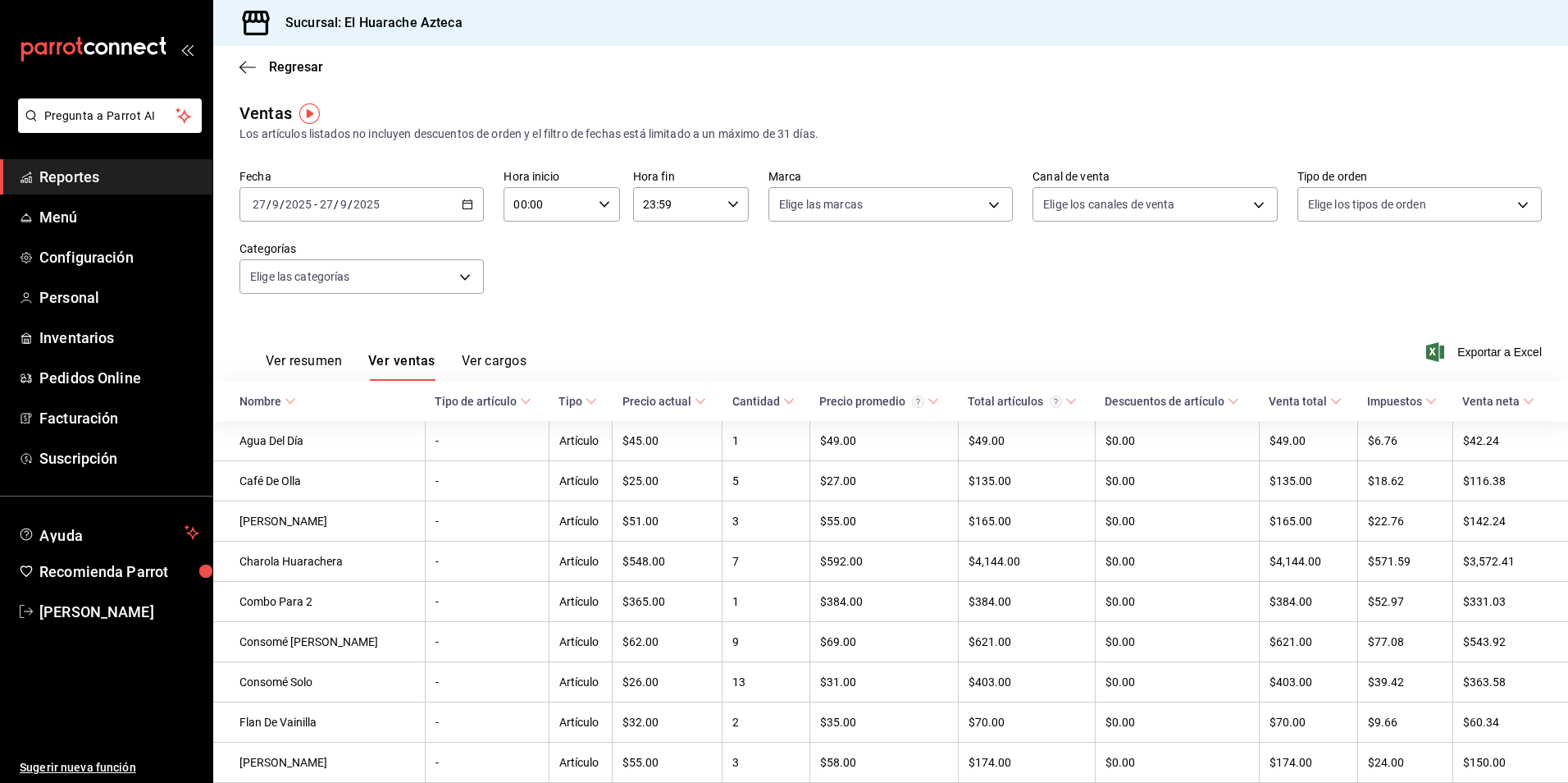
click at [497, 356] on button "Ver cargos" at bounding box center [494, 366] width 65 height 28
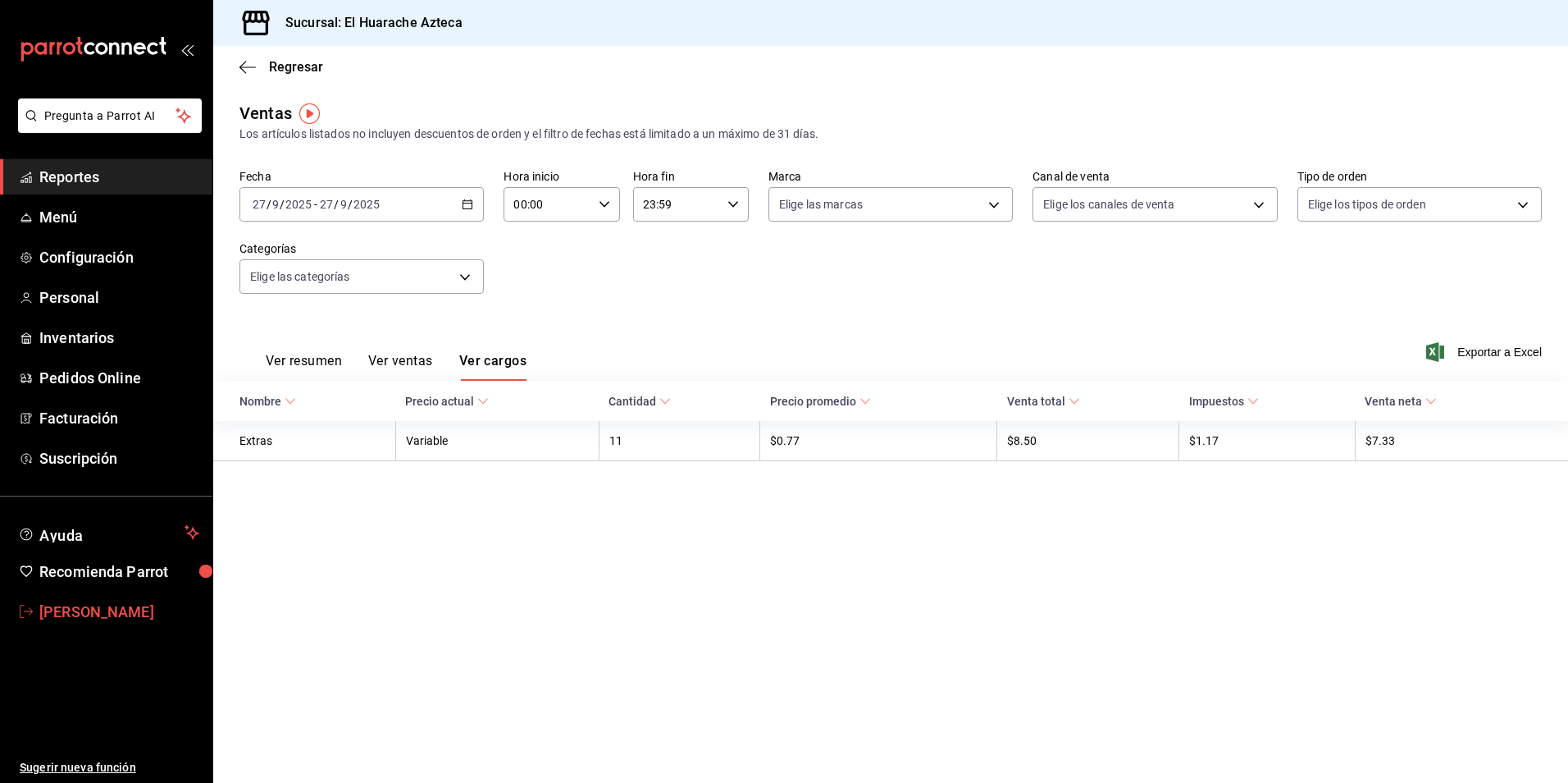
click at [85, 612] on span "[PERSON_NAME]" at bounding box center [120, 612] width 160 height 22
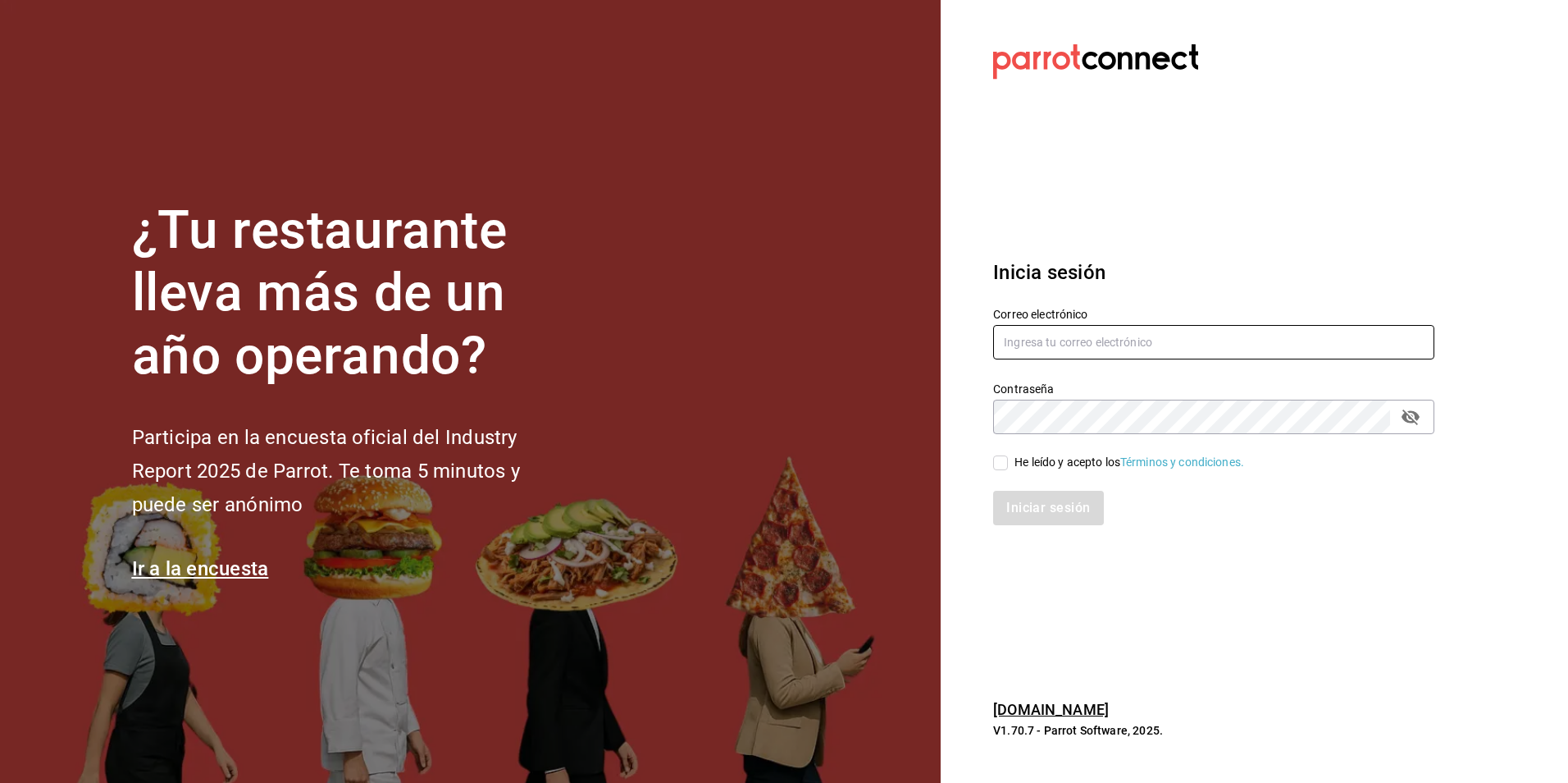
type input "[PERSON_NAME][EMAIL_ADDRESS][DOMAIN_NAME]"
